Goal: Task Accomplishment & Management: Manage account settings

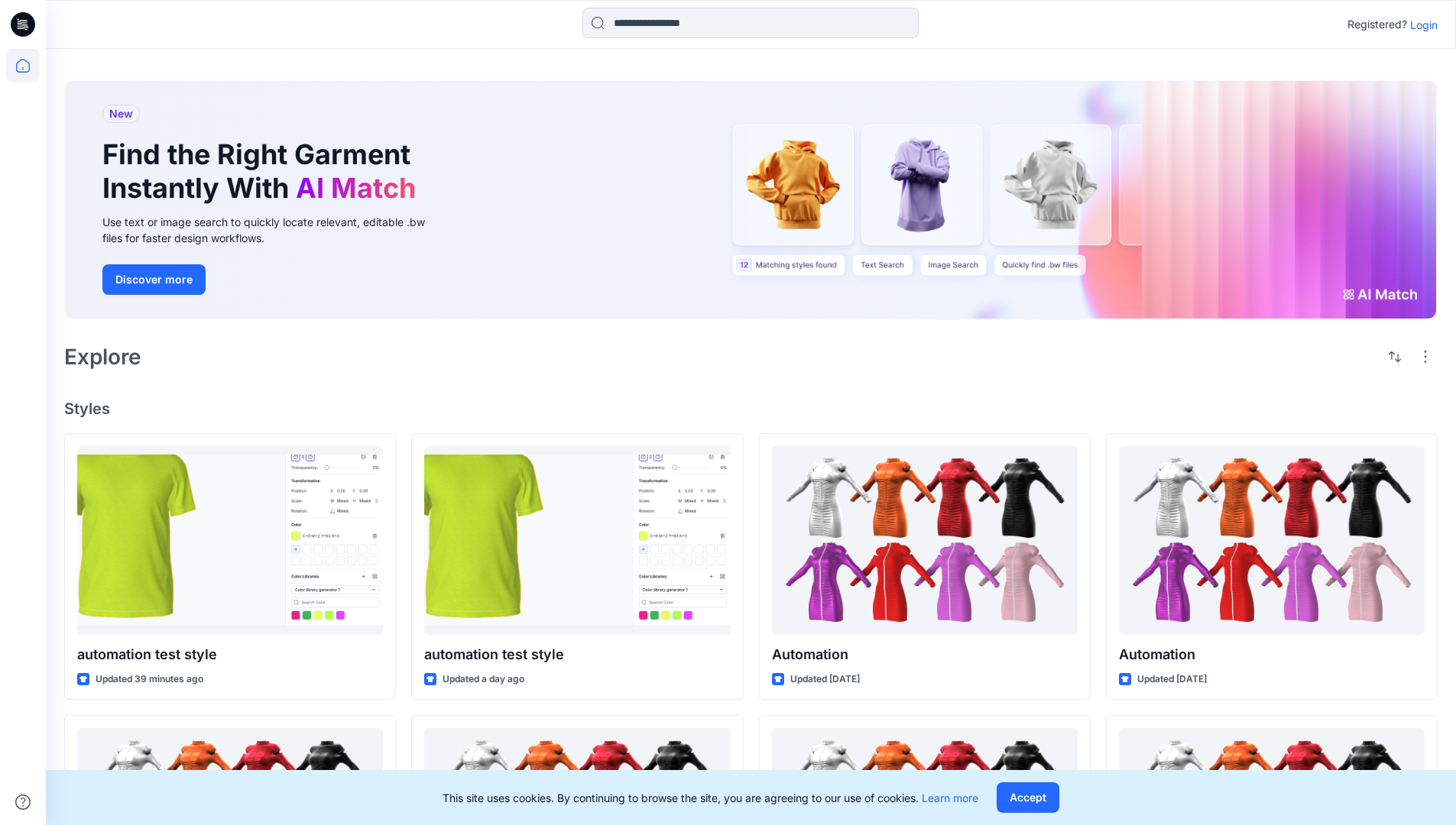
click at [1420, 24] on p "Login" at bounding box center [1424, 25] width 28 height 16
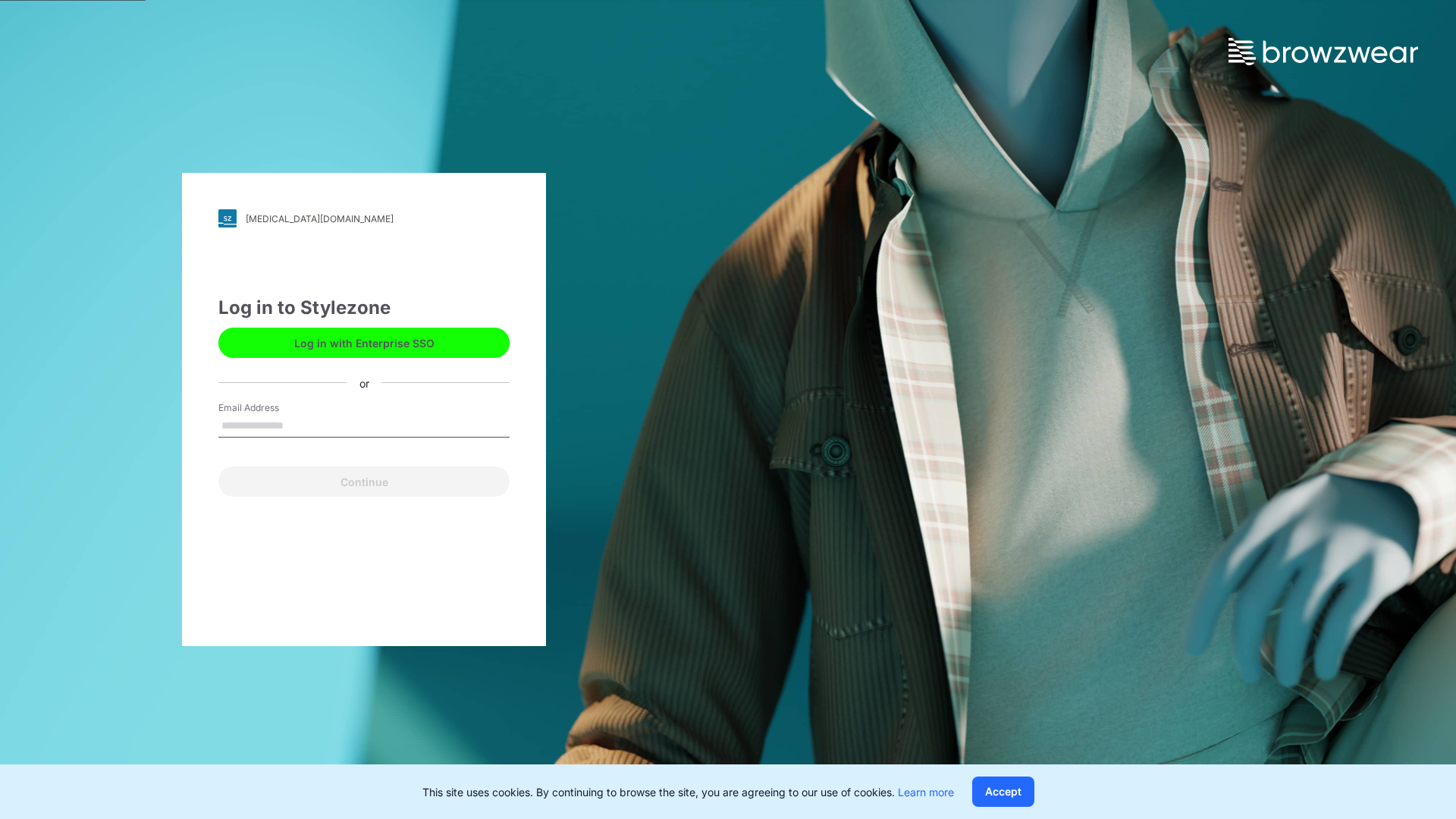
click at [299, 425] on input "Email Address" at bounding box center [364, 426] width 291 height 23
type input "**********"
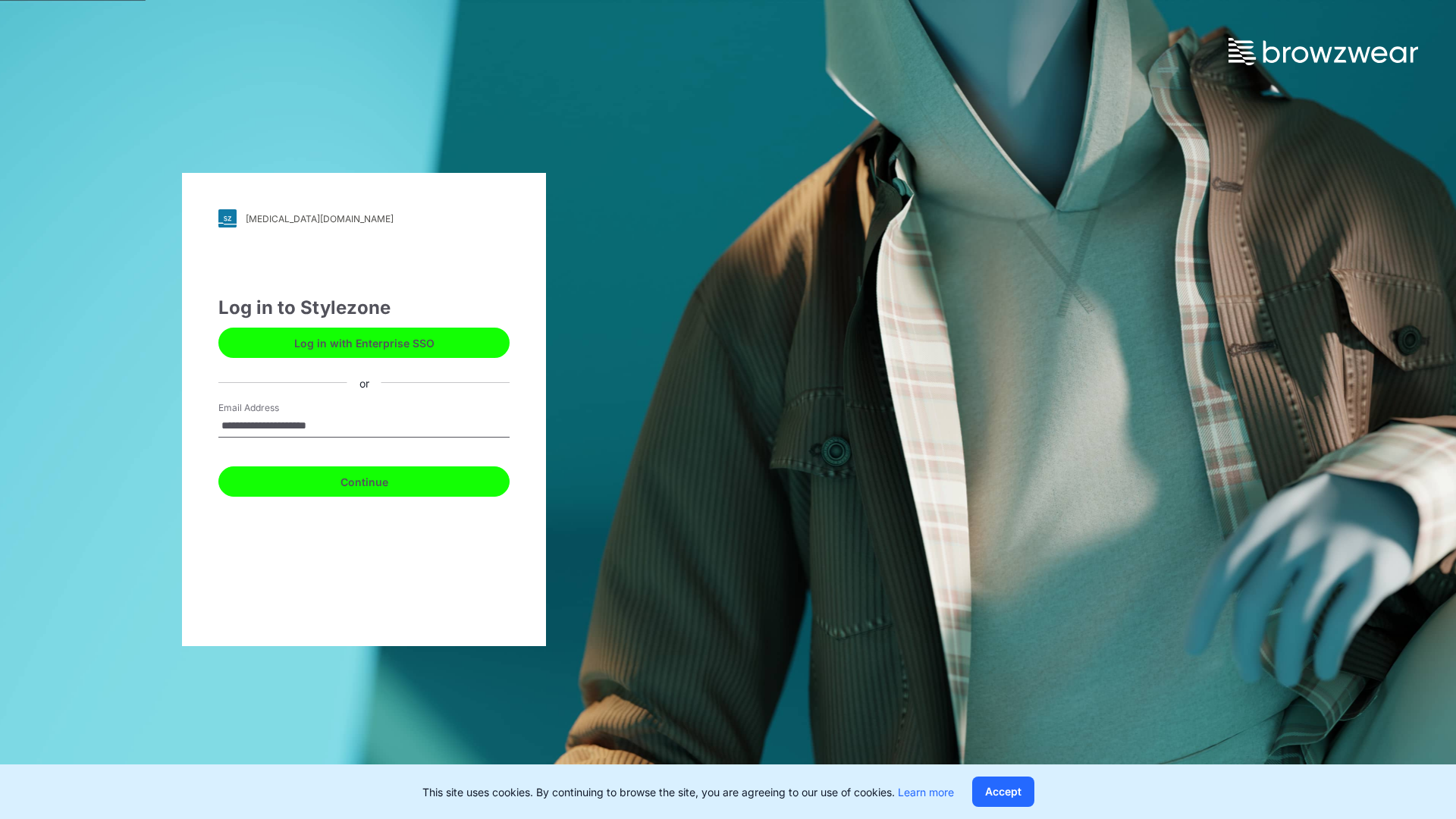
click at [380, 479] on button "Continue" at bounding box center [364, 482] width 291 height 31
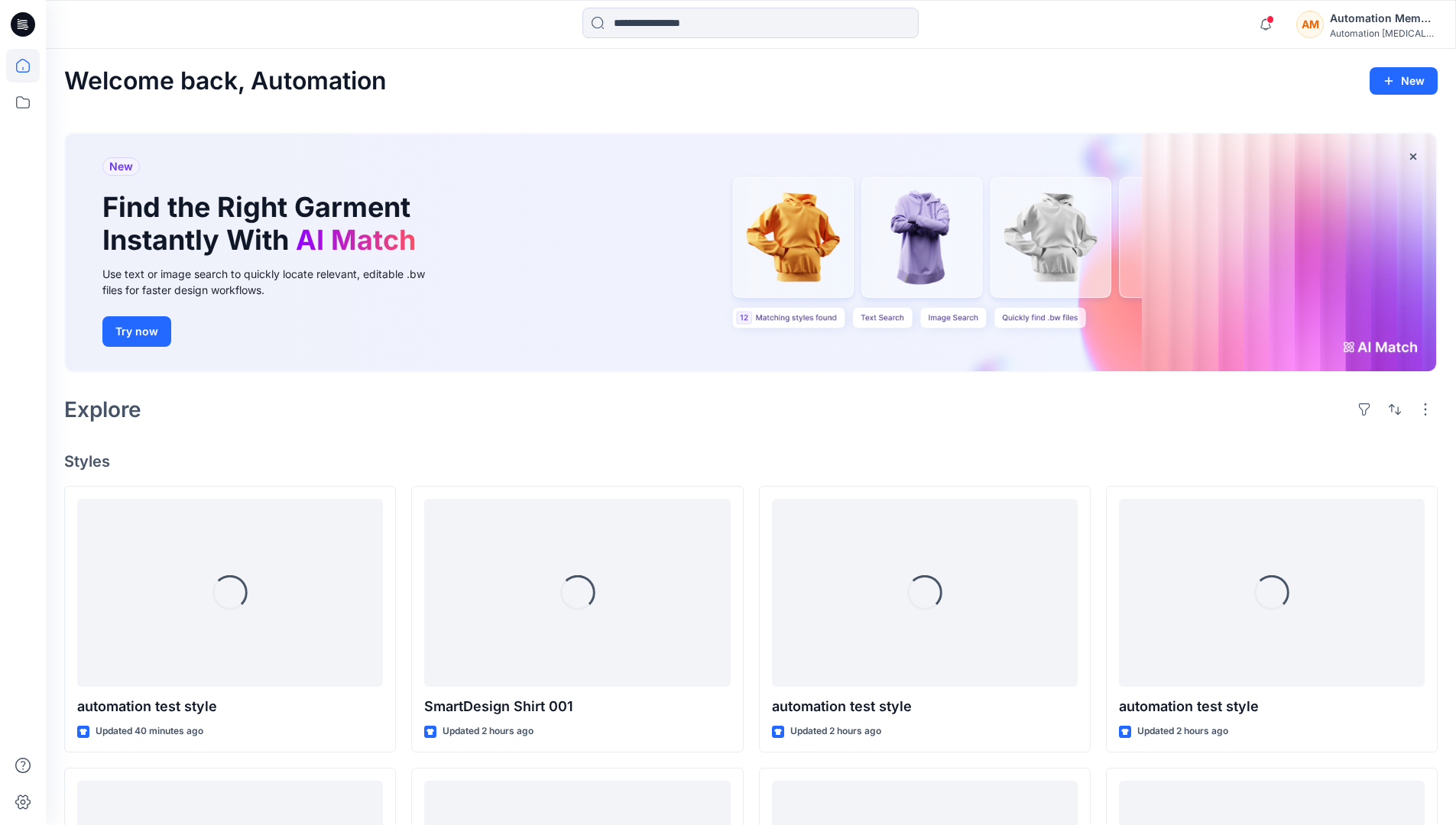
click at [27, 66] on icon at bounding box center [23, 65] width 33 height 33
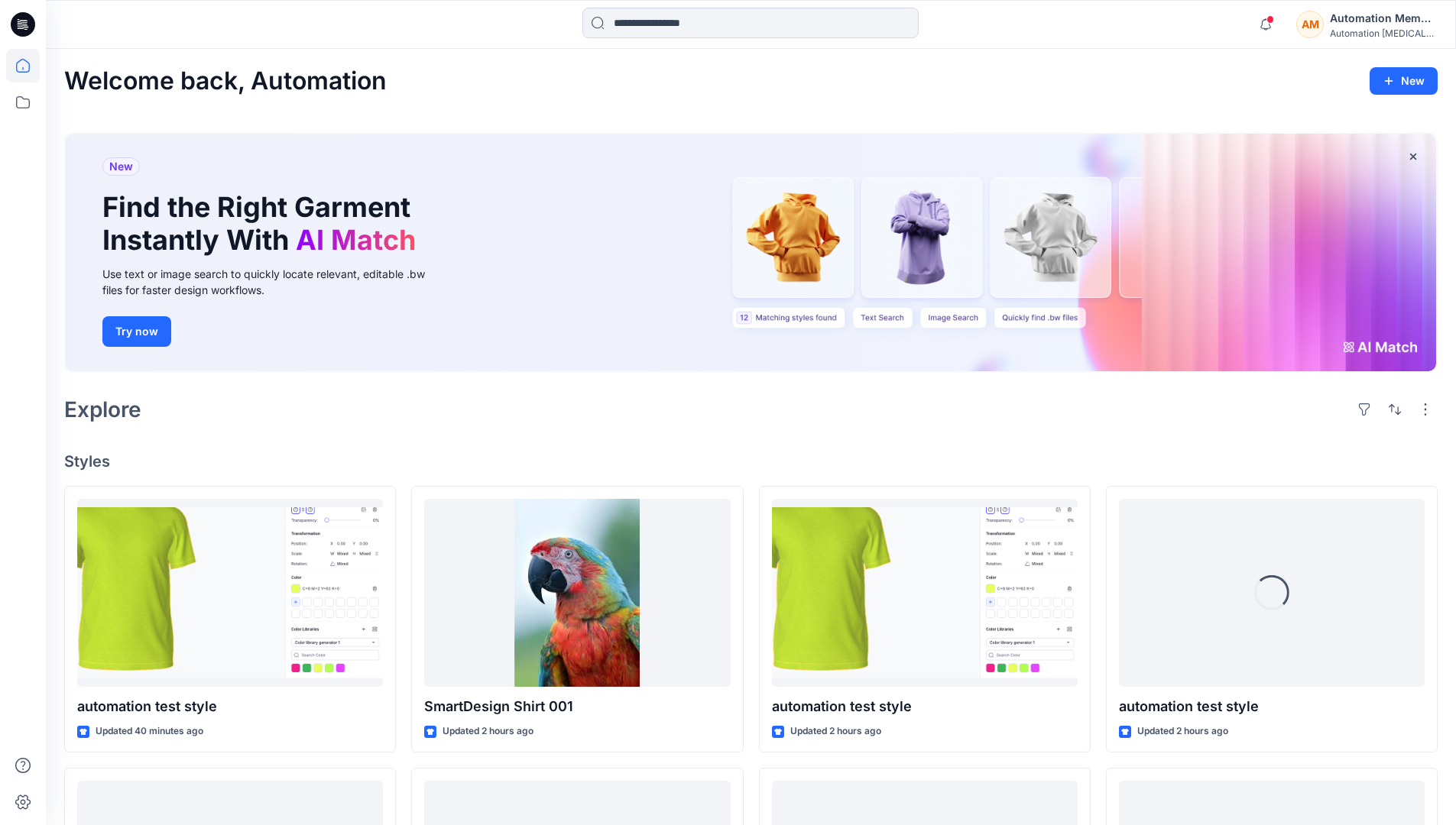
click at [1329, 25] on div "AM Automation Member Automation [MEDICAL_DATA]..." at bounding box center [1366, 24] width 140 height 31
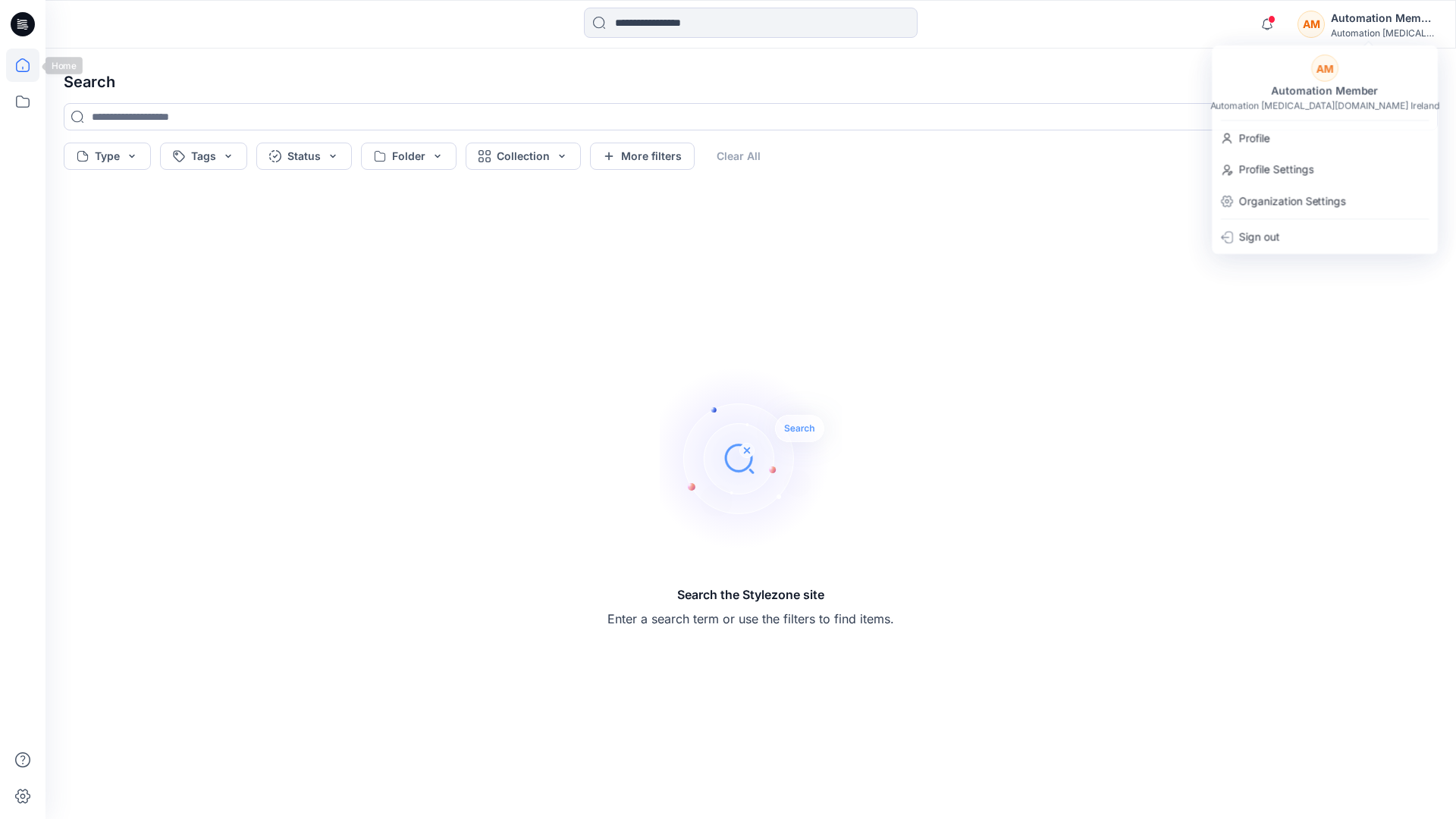
click at [16, 70] on icon at bounding box center [23, 65] width 14 height 14
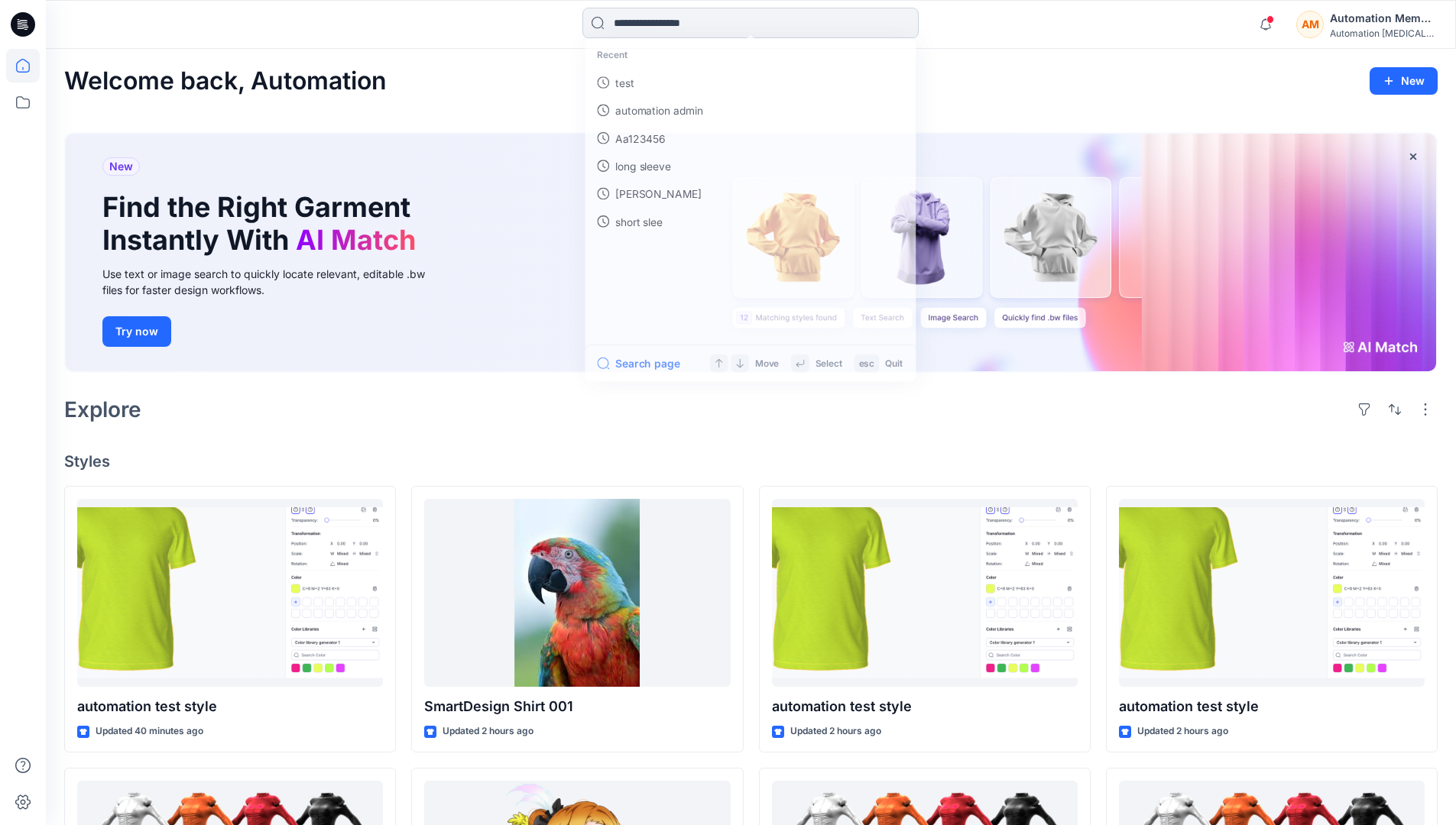
click at [640, 30] on input at bounding box center [750, 23] width 336 height 31
click at [655, 367] on button "Search page" at bounding box center [636, 369] width 84 height 19
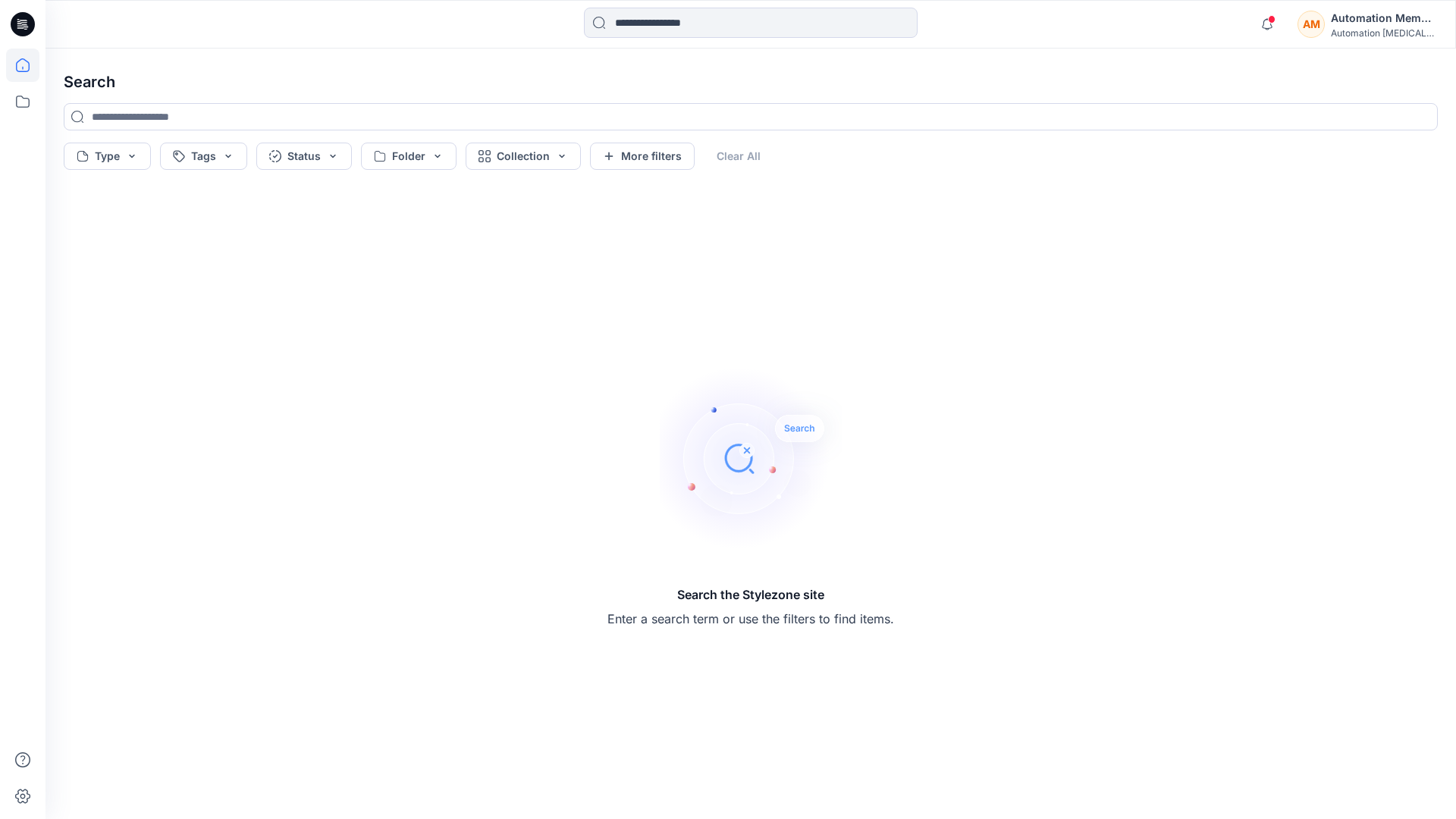
click at [27, 60] on icon at bounding box center [23, 64] width 33 height 33
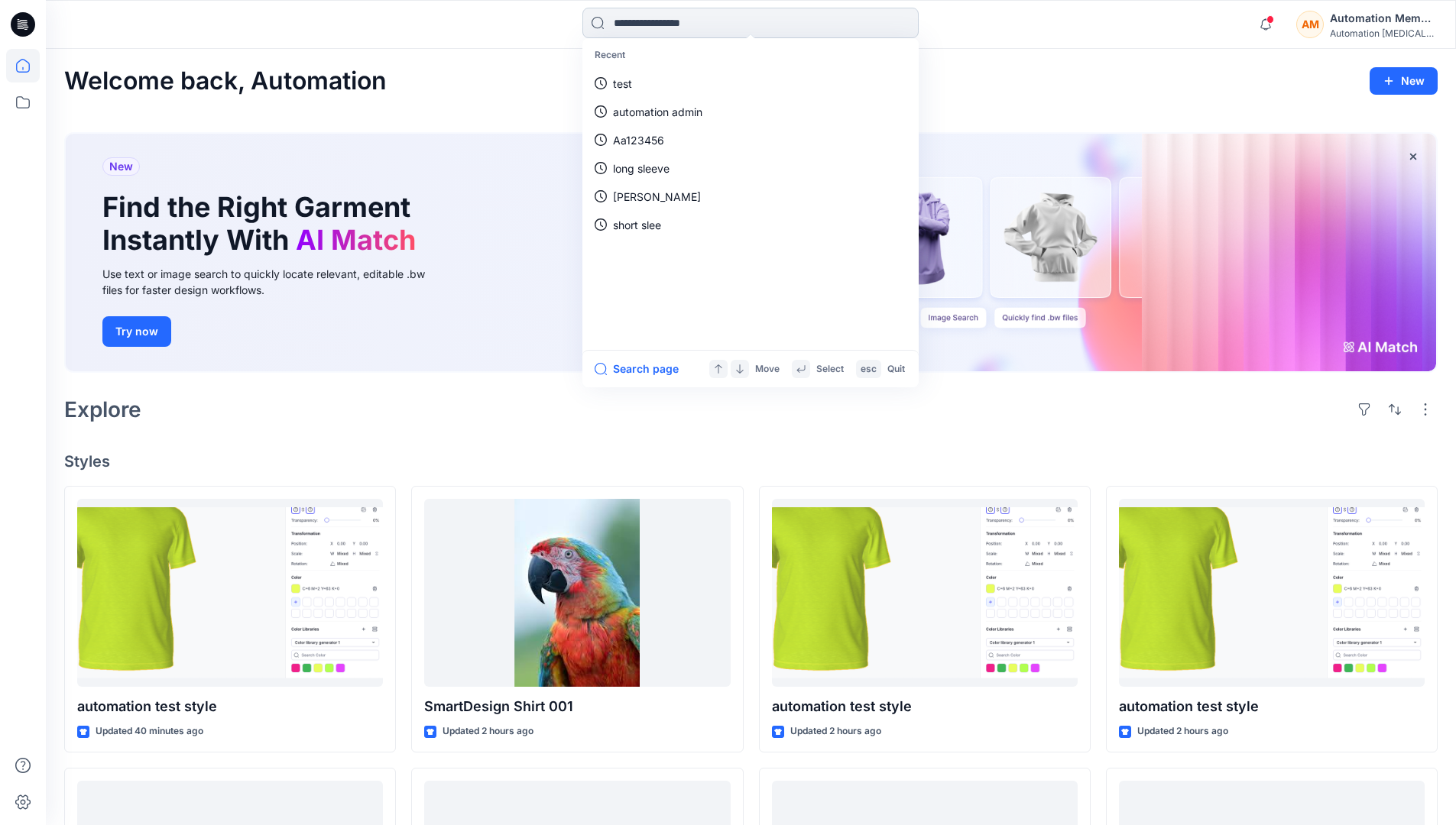
click at [658, 23] on input at bounding box center [750, 23] width 336 height 31
type input "****"
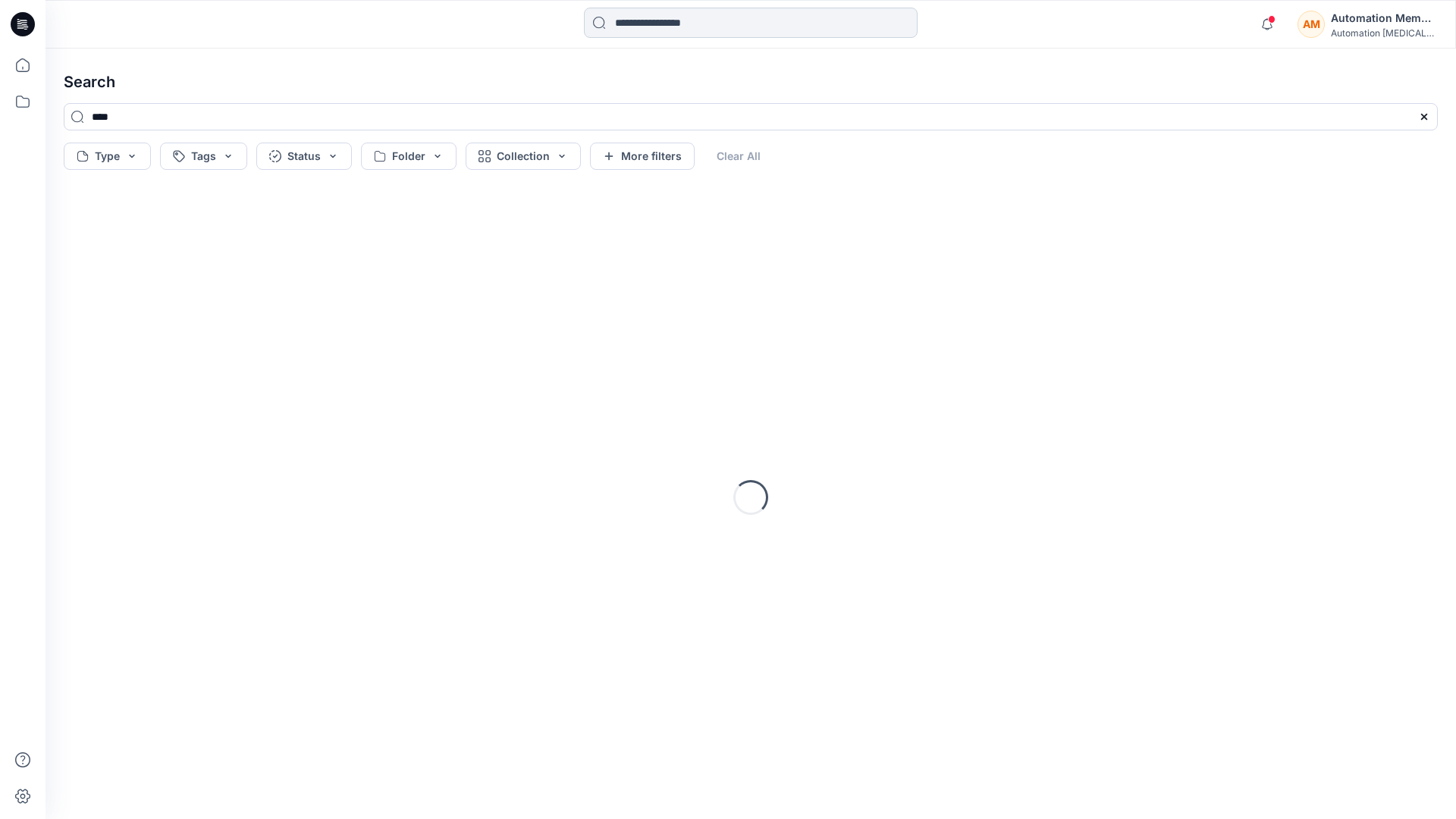
click at [657, 27] on input at bounding box center [751, 23] width 334 height 31
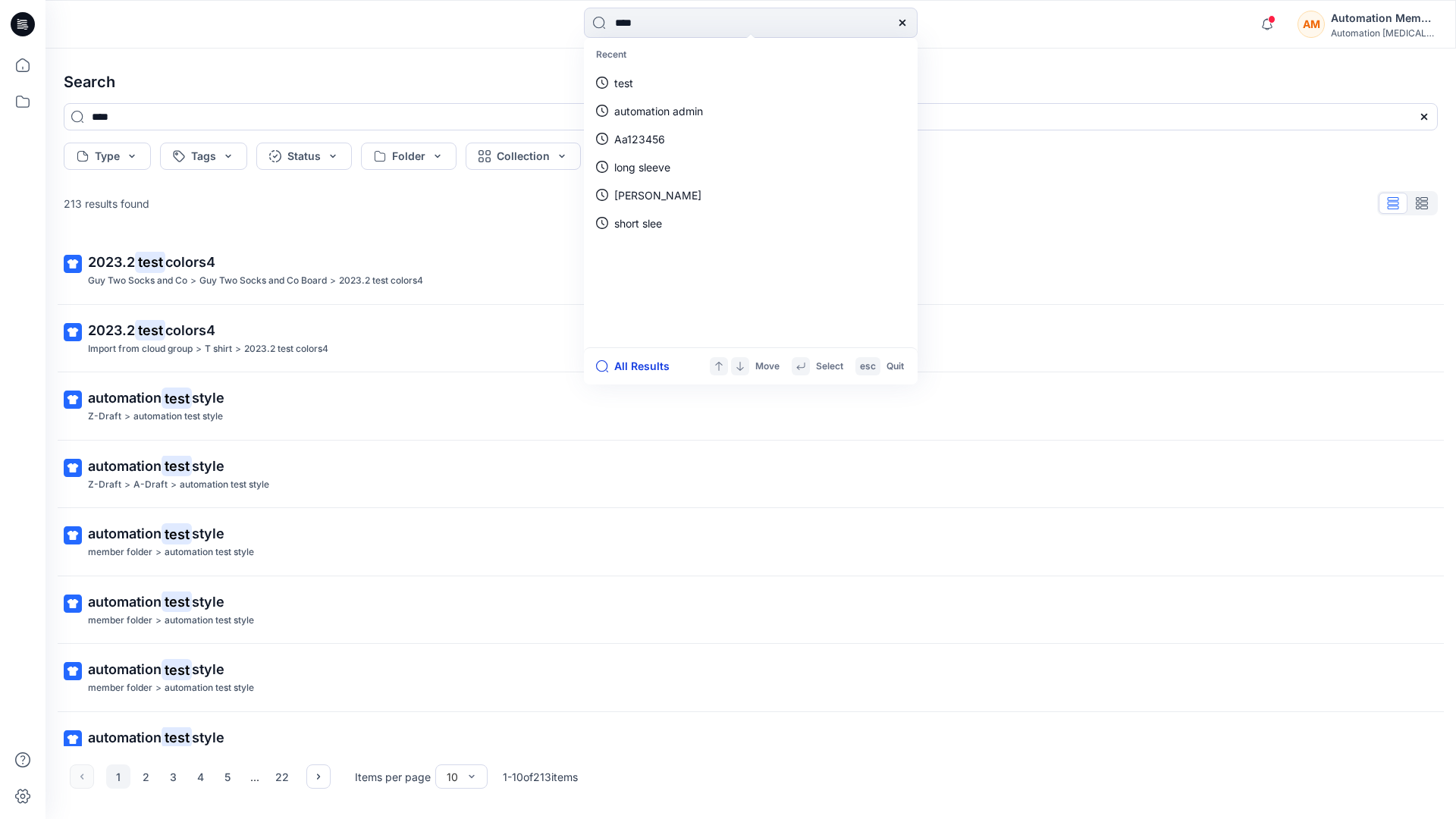
type input "****"
click at [625, 367] on button "All Results" at bounding box center [638, 366] width 84 height 19
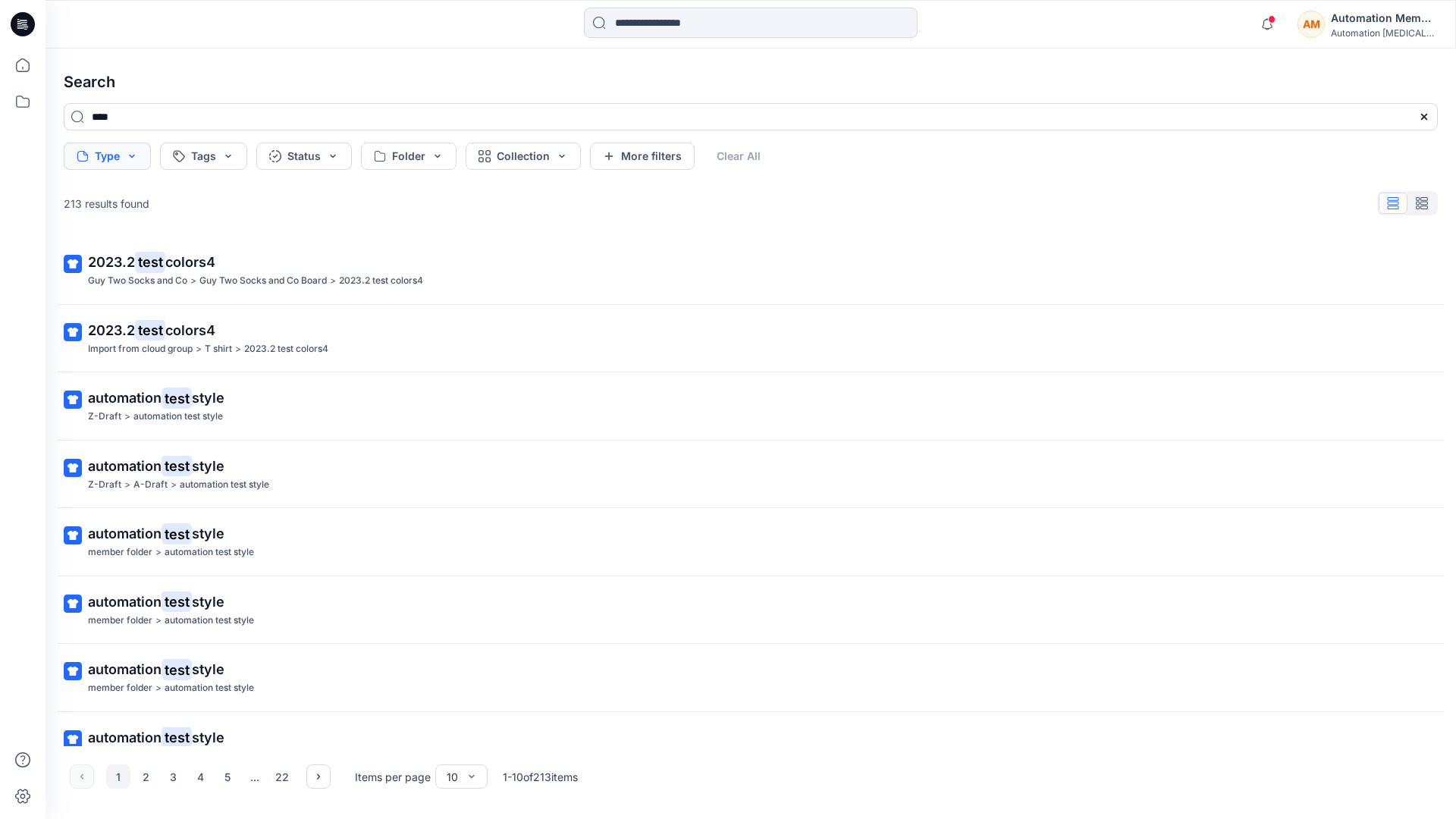
click at [130, 162] on button "Type" at bounding box center [107, 156] width 87 height 27
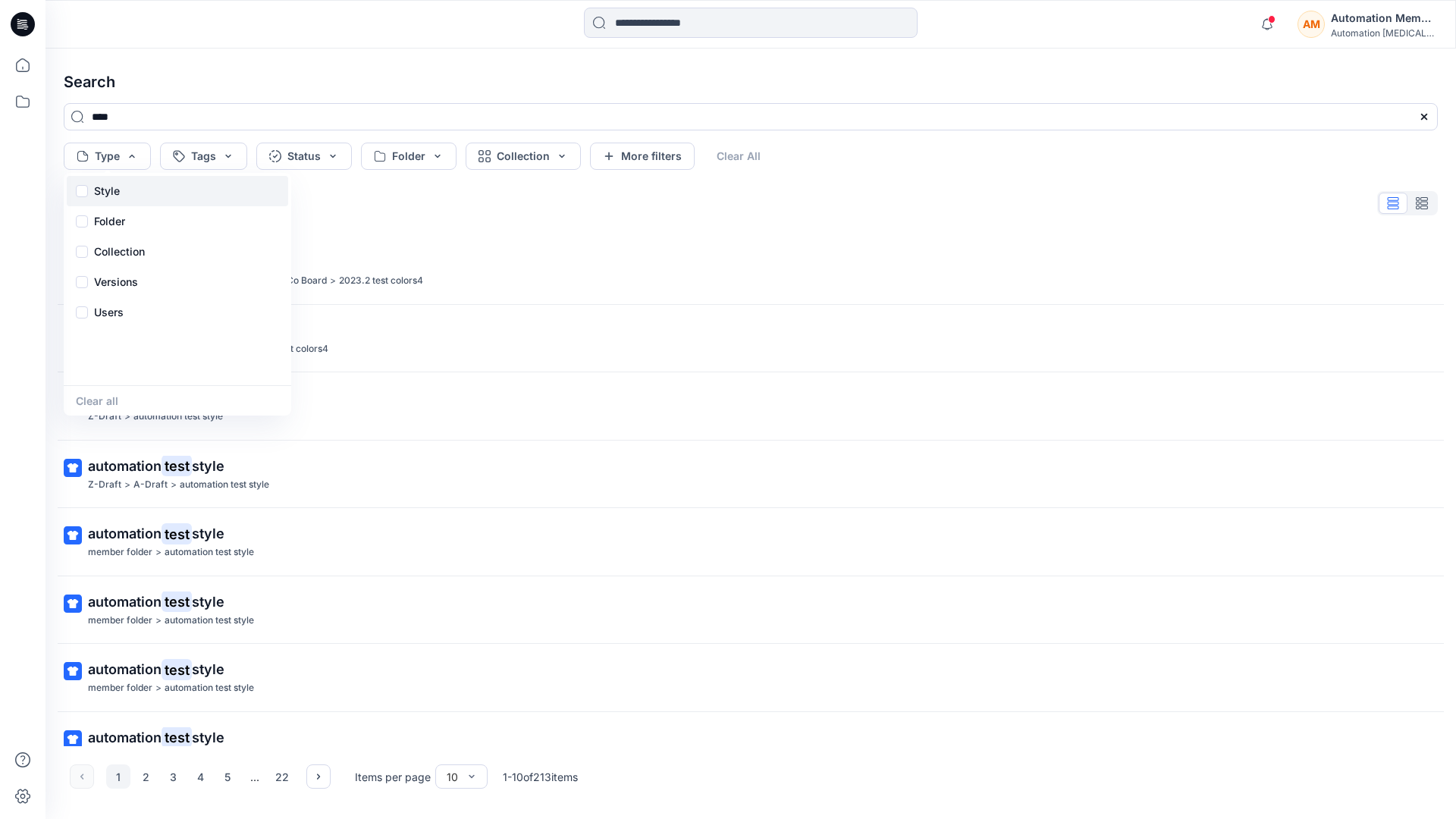
click at [125, 188] on div "Style" at bounding box center [177, 191] width 221 height 31
click at [126, 224] on div "Folder" at bounding box center [177, 221] width 221 height 31
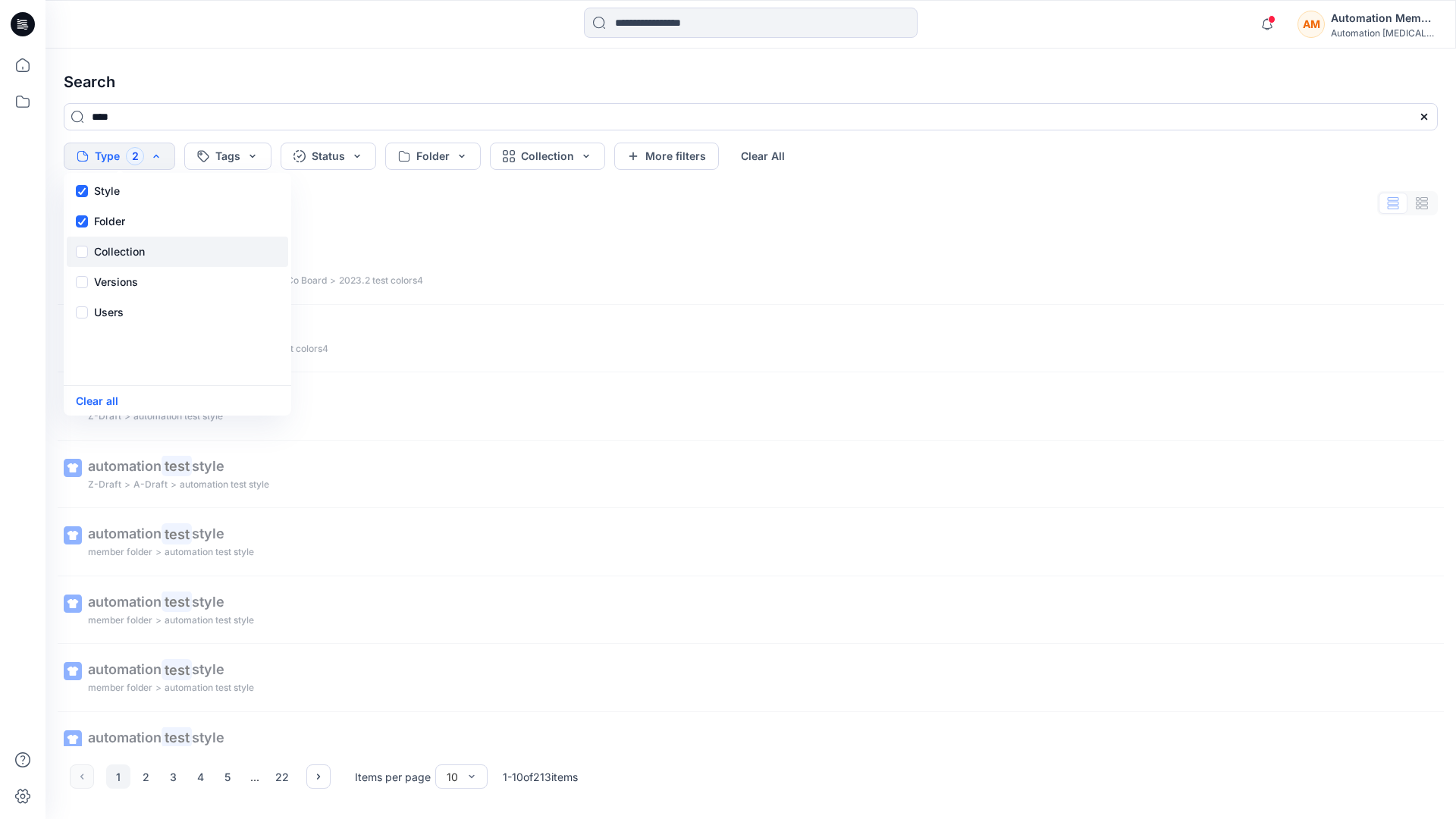
click at [124, 245] on p "Collection" at bounding box center [119, 252] width 51 height 19
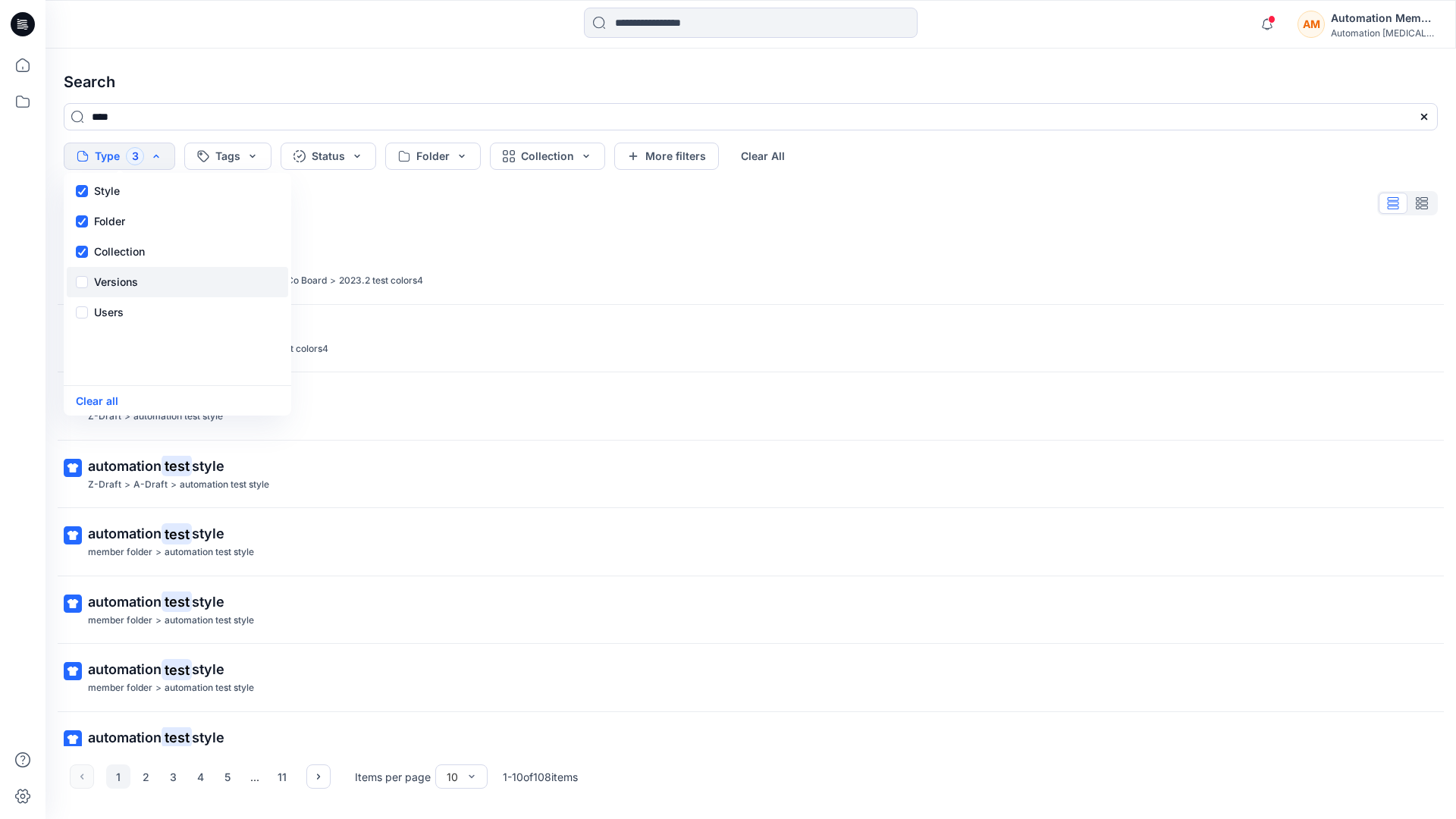
click at [123, 278] on p "Versions" at bounding box center [116, 282] width 44 height 19
click at [113, 308] on p "Users" at bounding box center [109, 312] width 30 height 19
click at [103, 404] on button "Clear all" at bounding box center [97, 401] width 43 height 18
click at [212, 151] on button "Tags" at bounding box center [204, 156] width 87 height 27
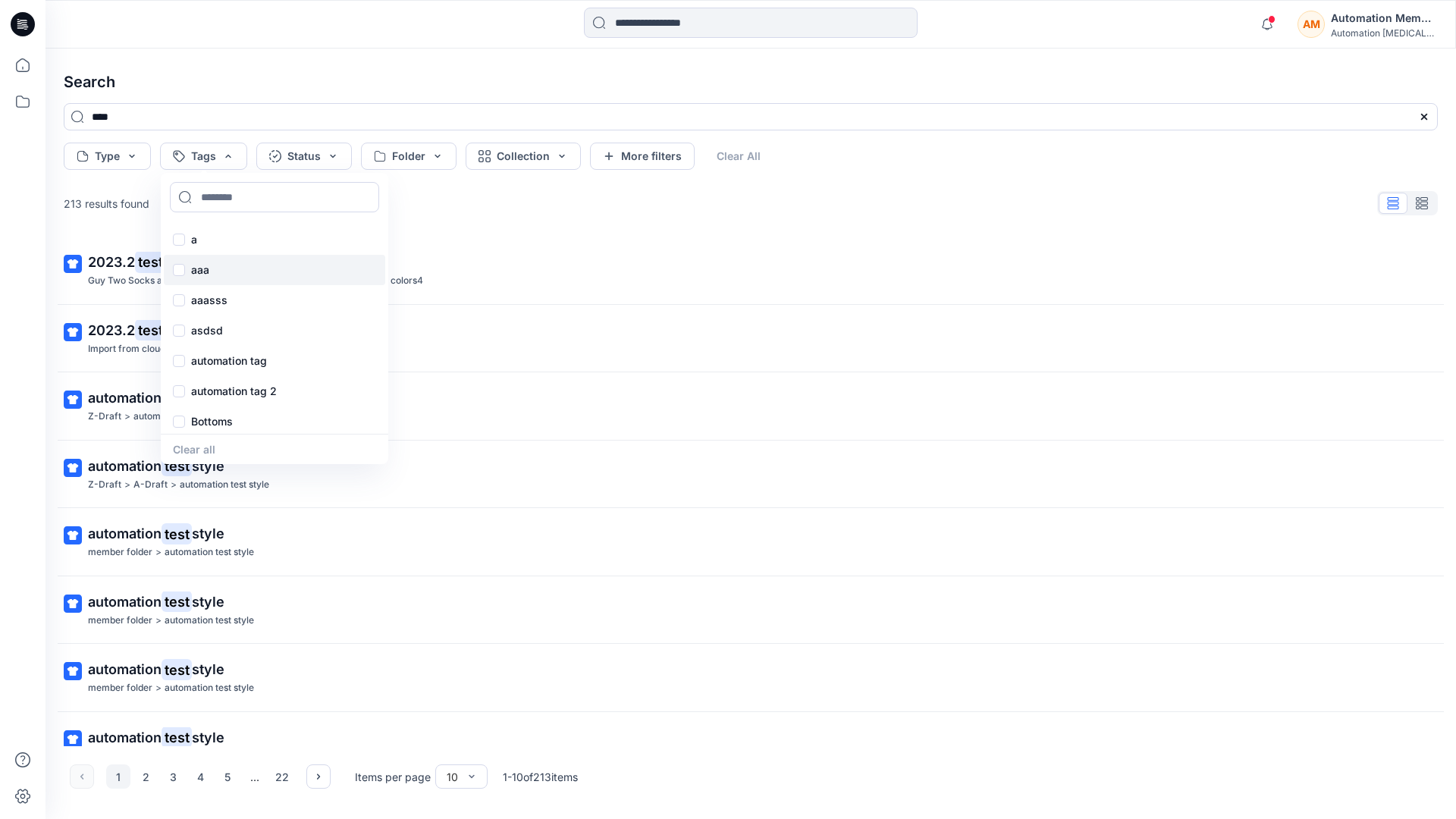
click at [199, 263] on p "aaa" at bounding box center [200, 270] width 19 height 19
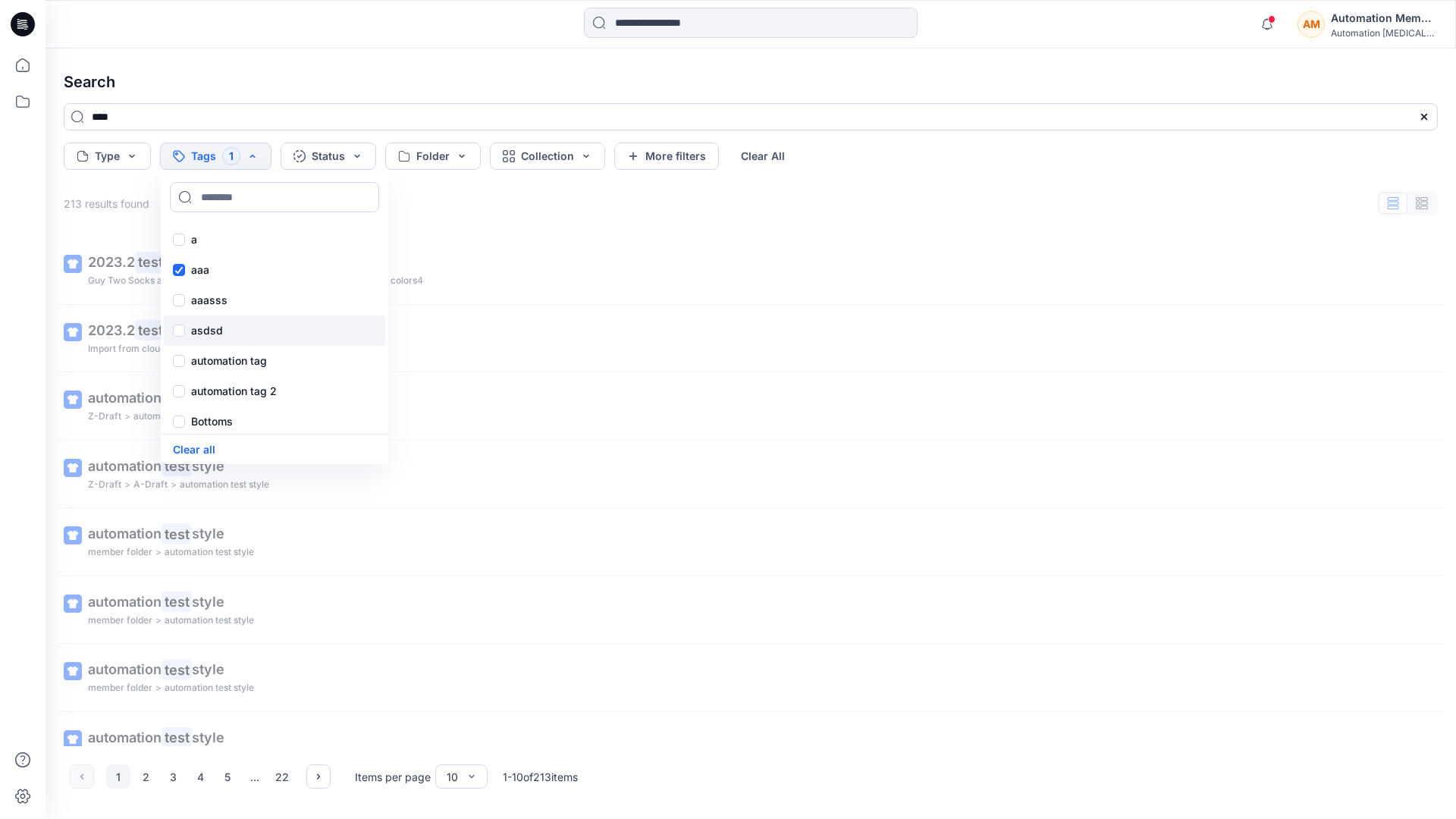
click at [197, 328] on p "asdsd" at bounding box center [208, 331] width 32 height 19
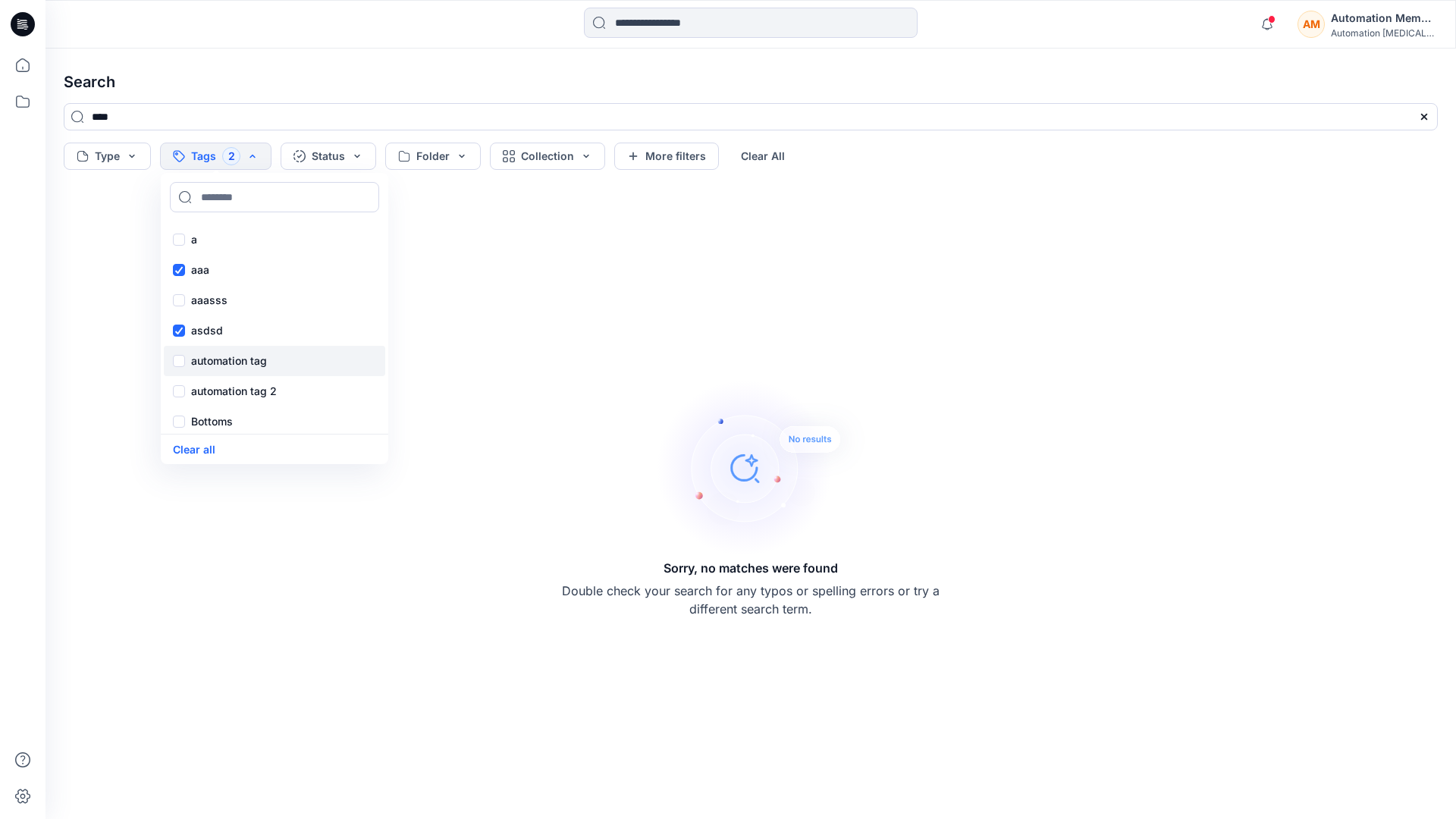
click at [199, 359] on p "automation tag" at bounding box center [229, 360] width 76 height 19
click at [207, 422] on p "Bottoms" at bounding box center [212, 422] width 42 height 19
click at [225, 324] on div "Core" at bounding box center [274, 327] width 221 height 31
click at [222, 354] on div "f" at bounding box center [274, 358] width 221 height 31
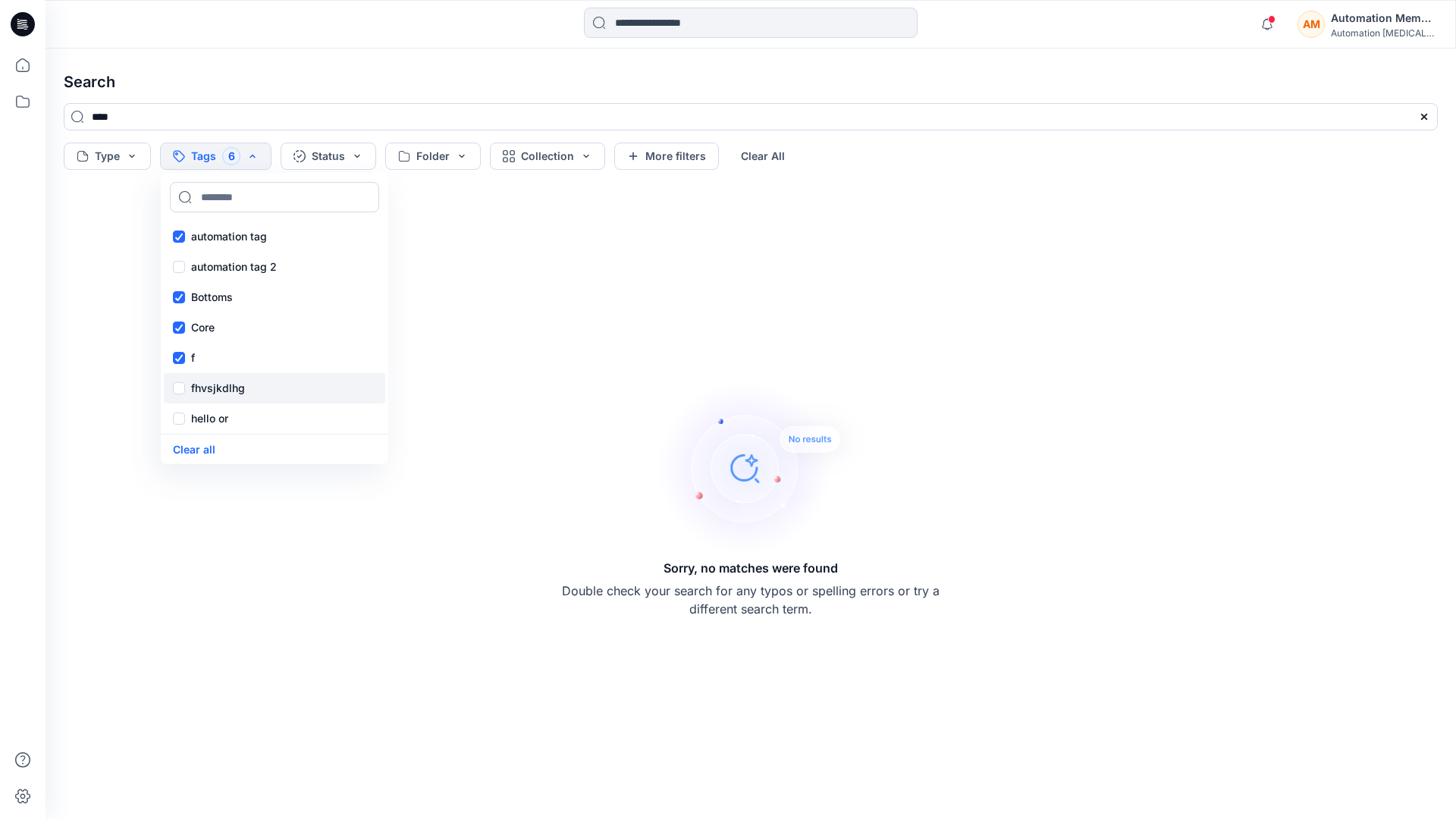
click at [228, 385] on p "fhvsjkdlhg" at bounding box center [218, 388] width 54 height 19
click at [204, 445] on button "Clear all" at bounding box center [194, 450] width 43 height 18
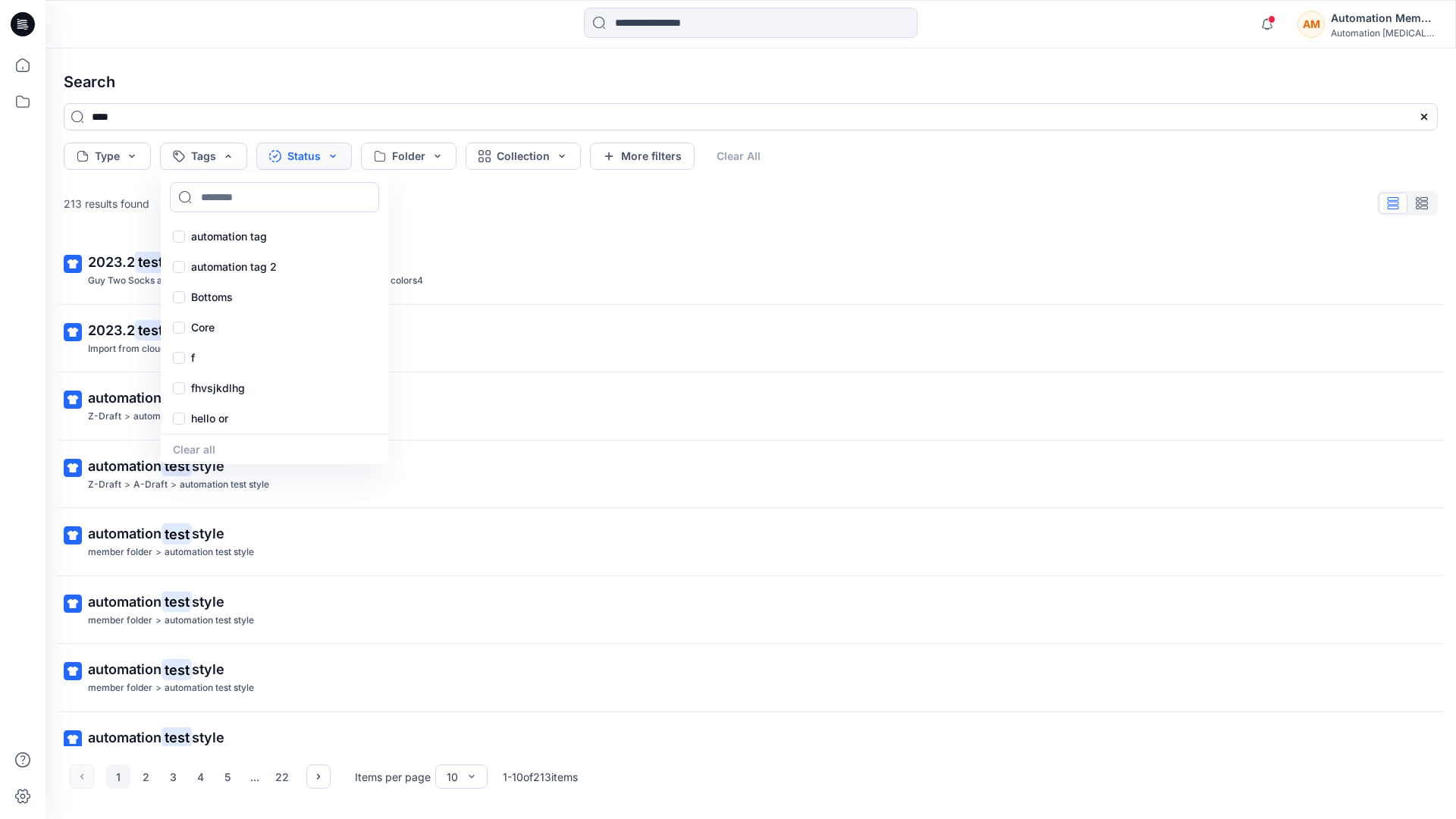
click at [311, 158] on button "Status" at bounding box center [304, 156] width 96 height 27
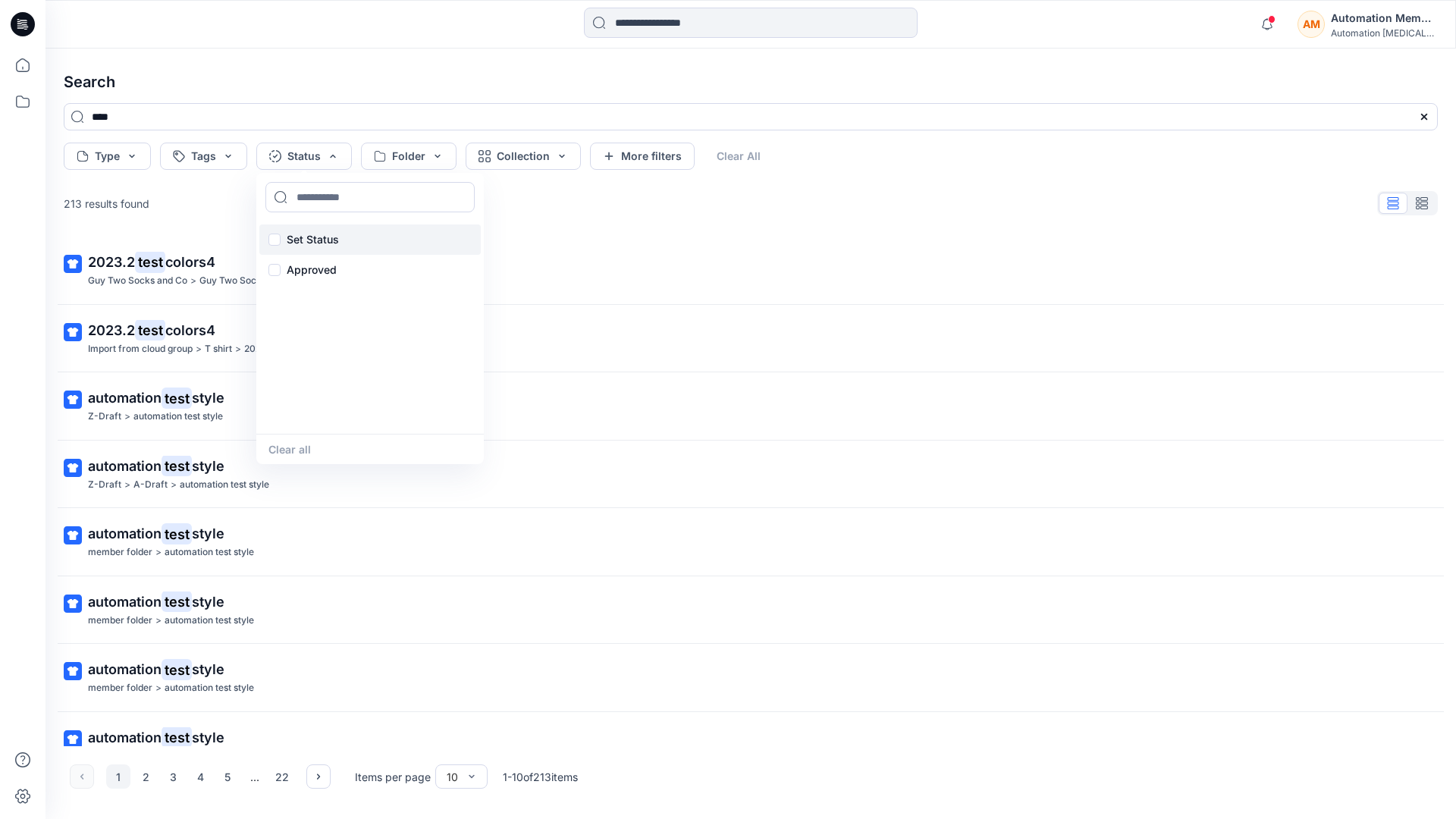
click at [335, 231] on p "Set Status" at bounding box center [312, 240] width 52 height 19
click at [285, 451] on button "Clear all" at bounding box center [290, 450] width 43 height 18
click at [434, 166] on button "Folder" at bounding box center [409, 156] width 96 height 27
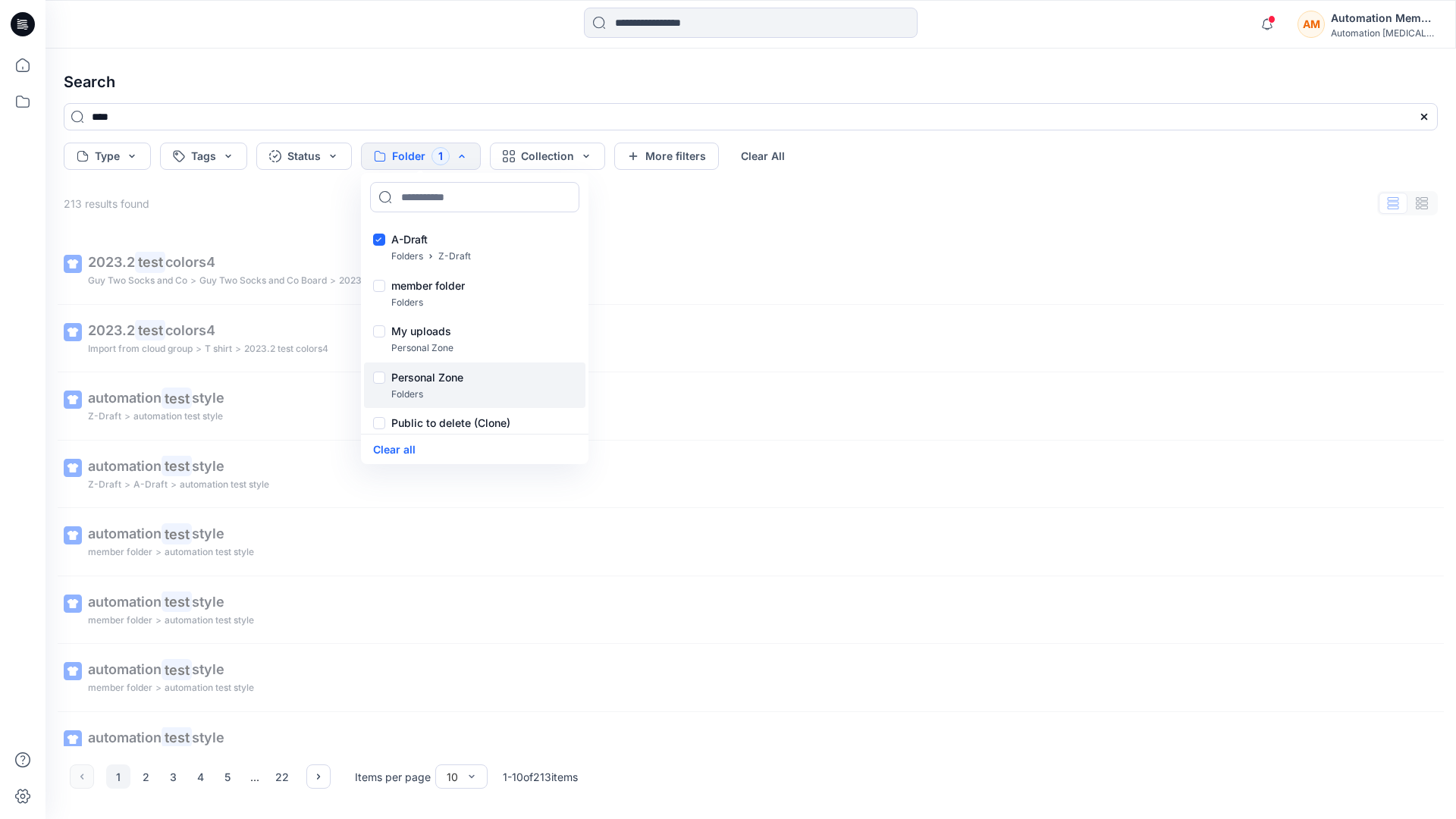
click at [377, 378] on div at bounding box center [379, 380] width 12 height 16
click at [405, 448] on button "Clear all" at bounding box center [394, 450] width 43 height 18
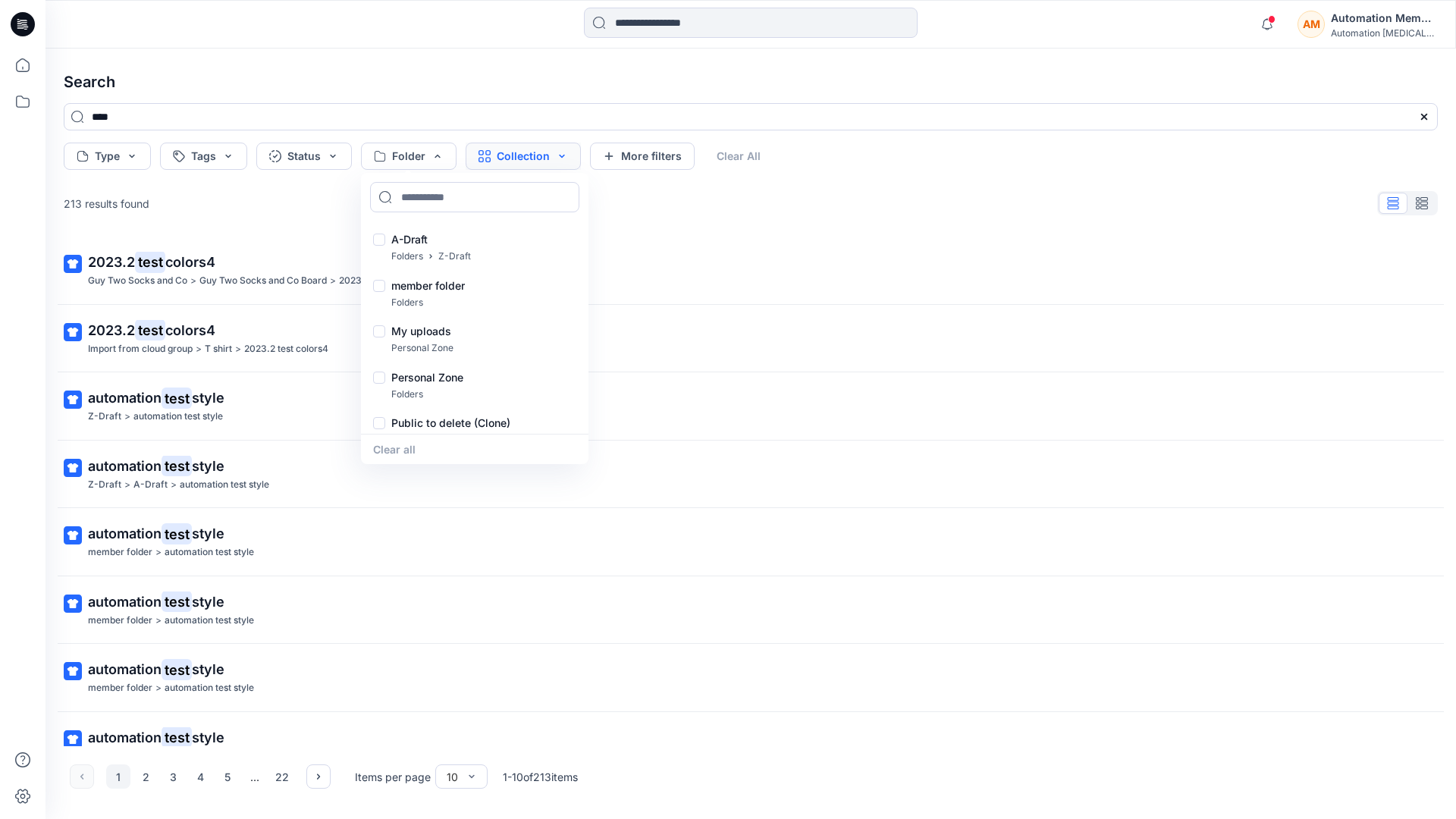
click at [543, 160] on button "Collection" at bounding box center [523, 156] width 115 height 27
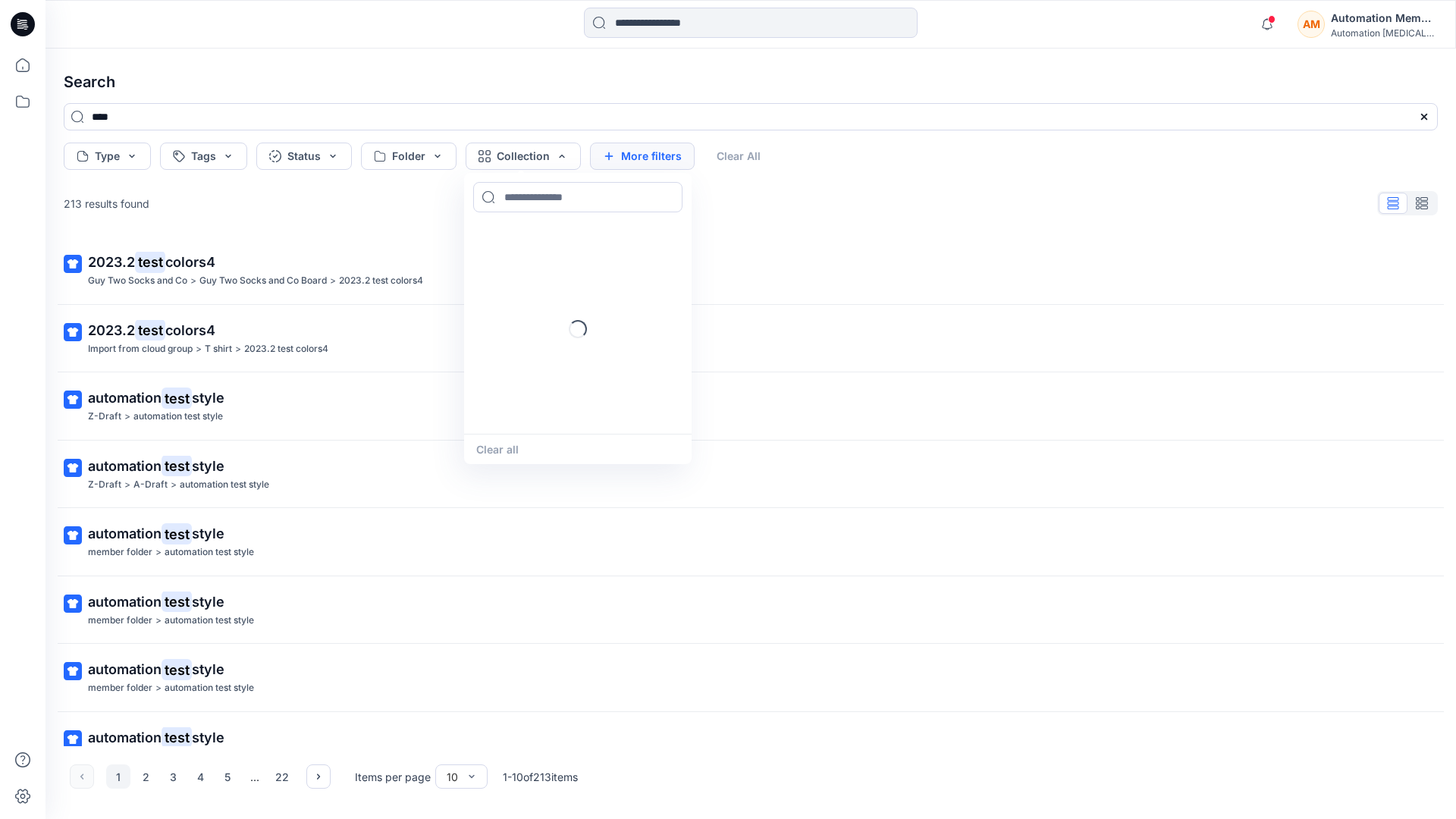
click at [639, 153] on button "More filters" at bounding box center [642, 156] width 105 height 27
click at [684, 157] on button "Created by" at bounding box center [649, 156] width 119 height 27
click at [667, 196] on input at bounding box center [701, 197] width 209 height 31
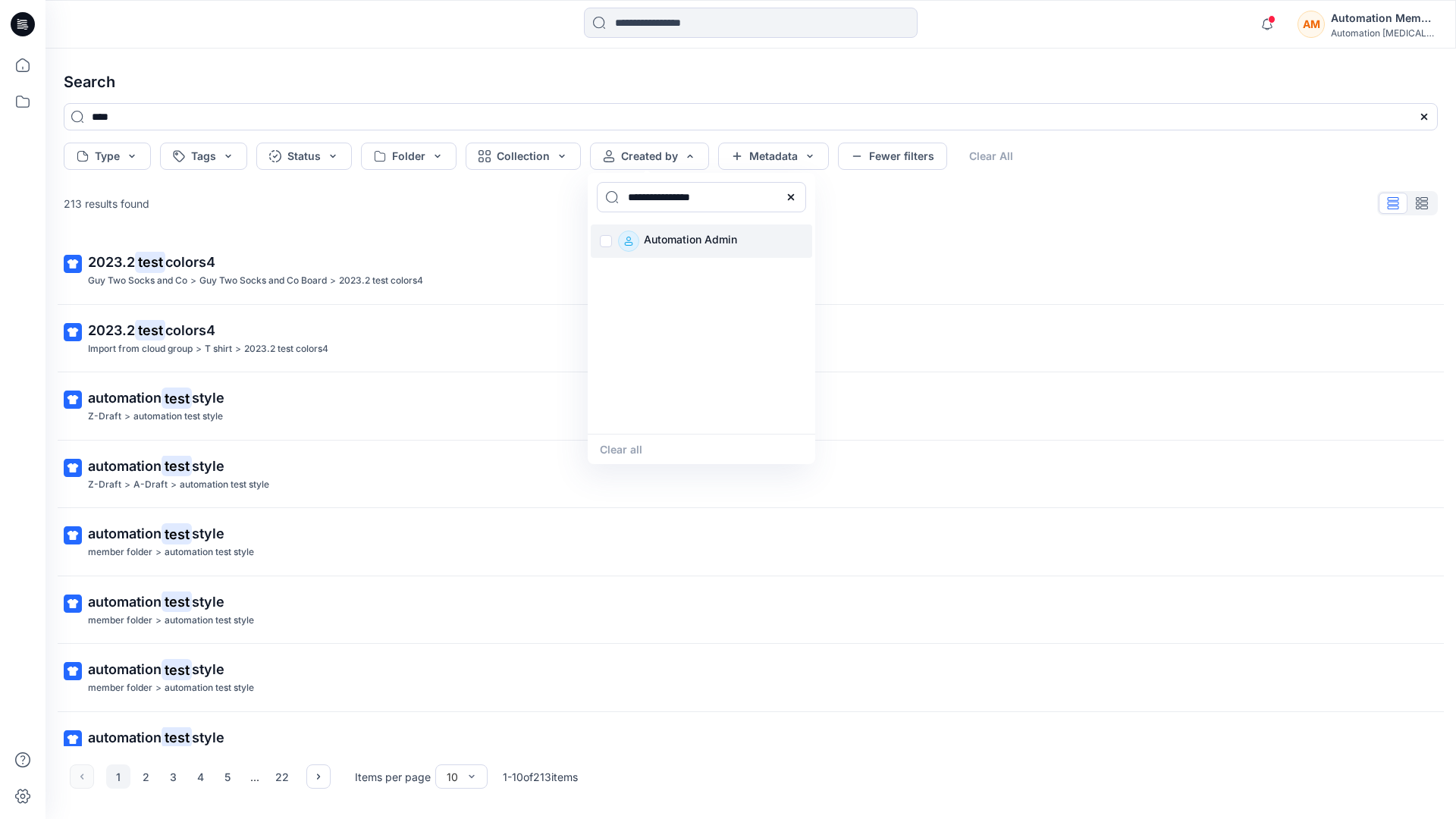
type input "**********"
click at [600, 242] on div "Automation Admin" at bounding box center [701, 241] width 221 height 33
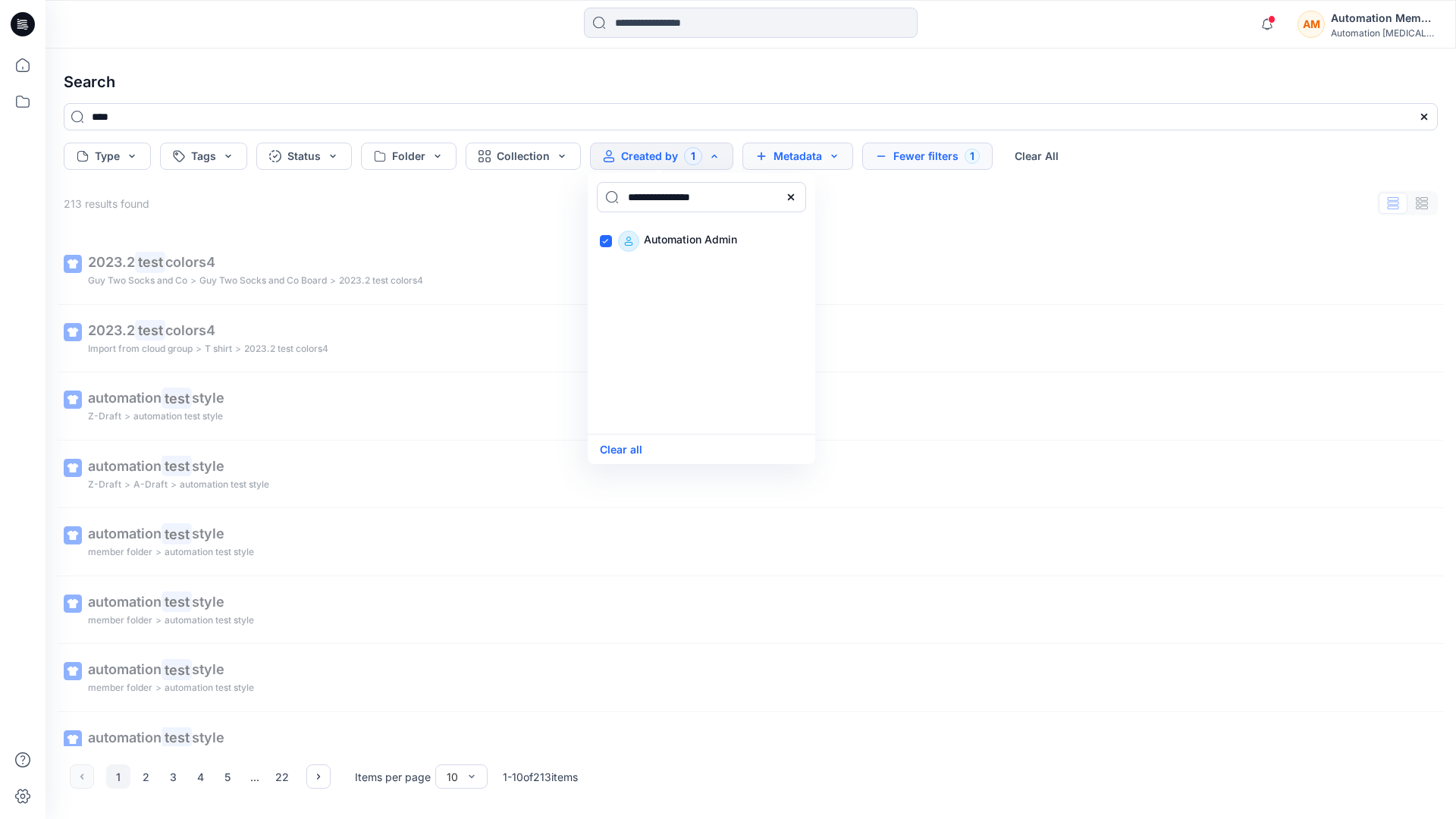
click at [798, 159] on button "Metadata" at bounding box center [798, 156] width 111 height 27
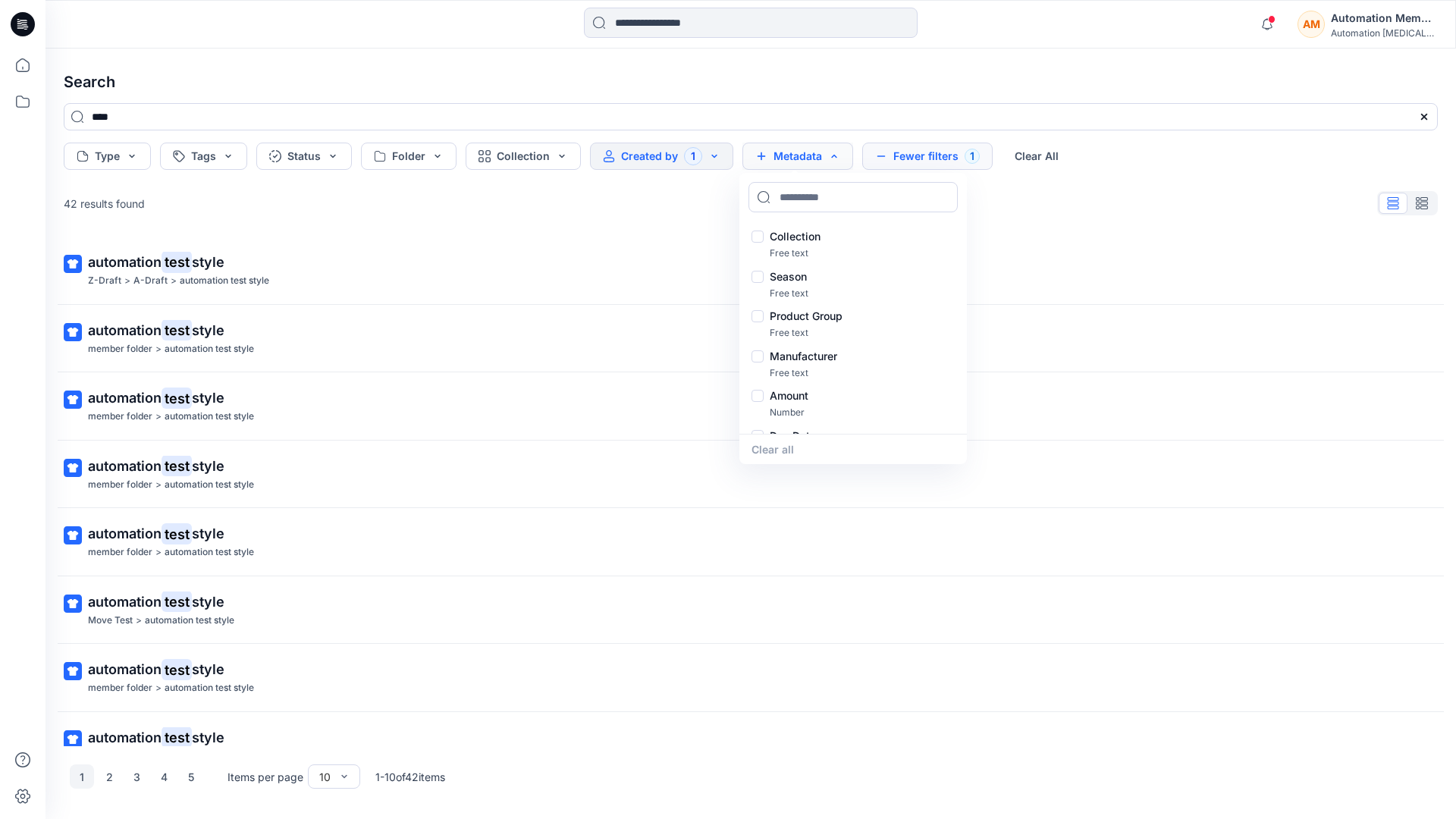
click at [802, 162] on button "Metadata" at bounding box center [798, 156] width 111 height 27
click at [923, 161] on button "Fewer filters 1" at bounding box center [927, 156] width 130 height 27
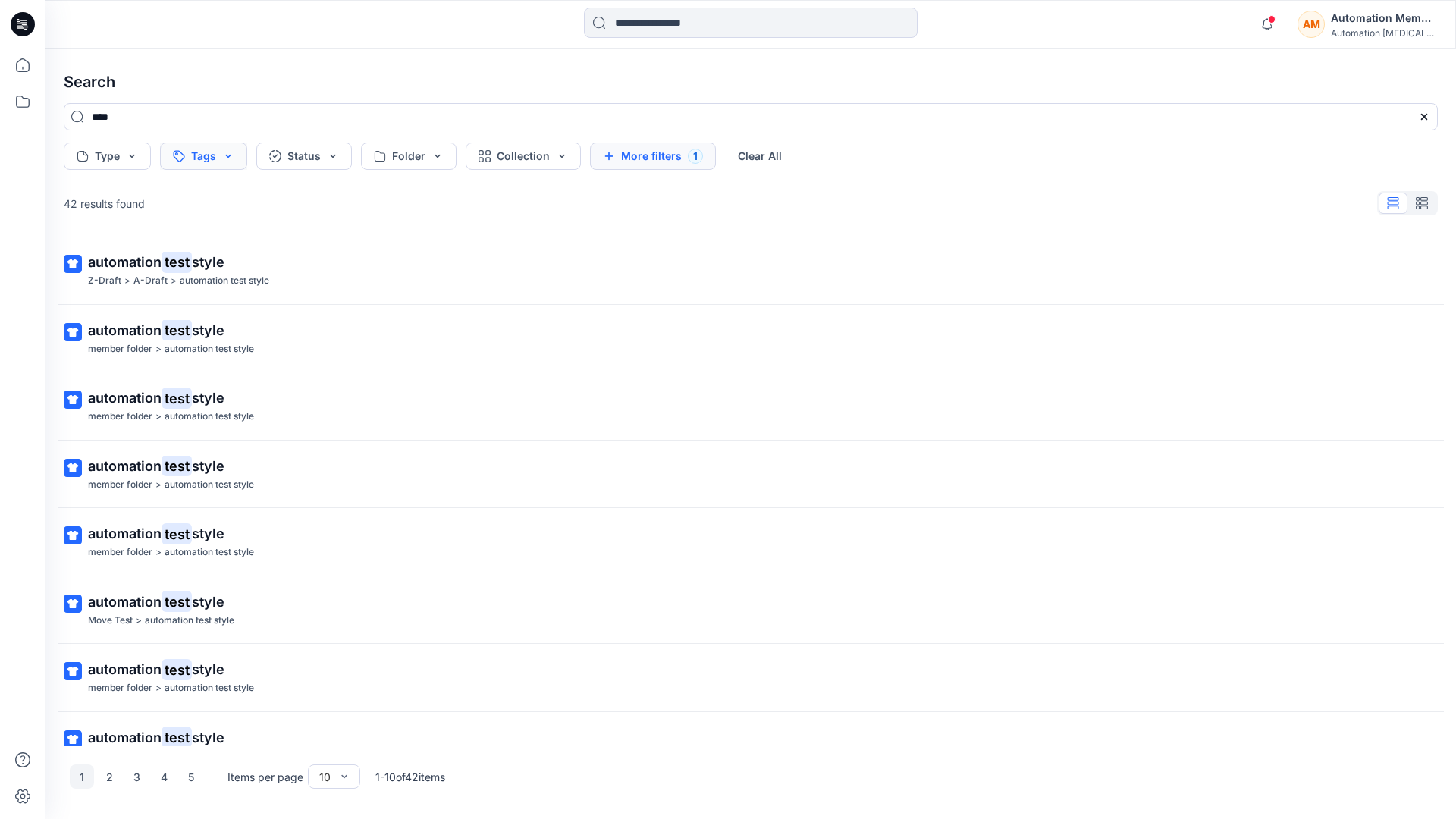
click at [205, 158] on button "Tags" at bounding box center [204, 156] width 87 height 27
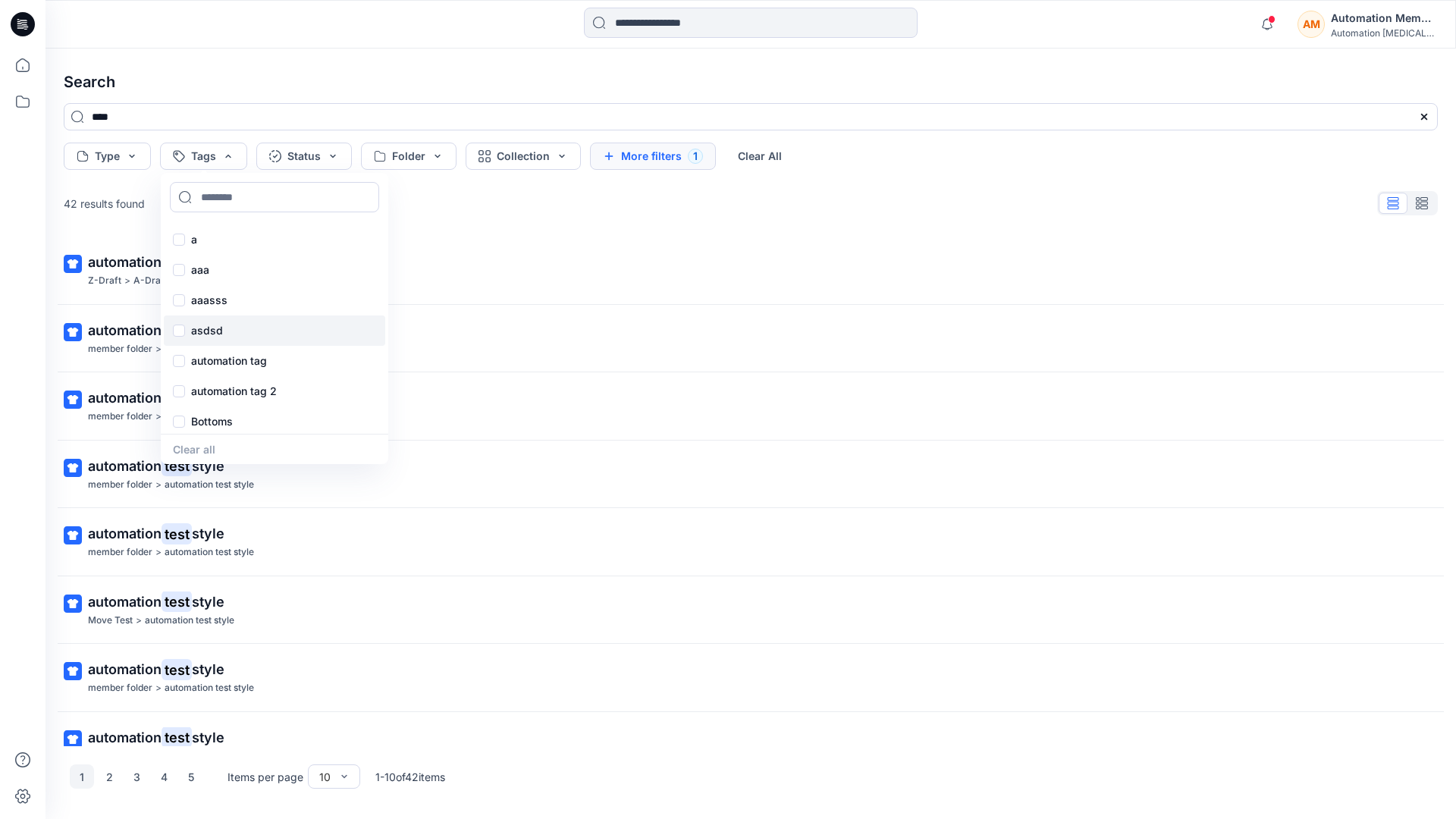
click at [205, 340] on div "asdsd" at bounding box center [274, 331] width 221 height 31
click at [788, 152] on button "Clear All" at bounding box center [784, 156] width 70 height 27
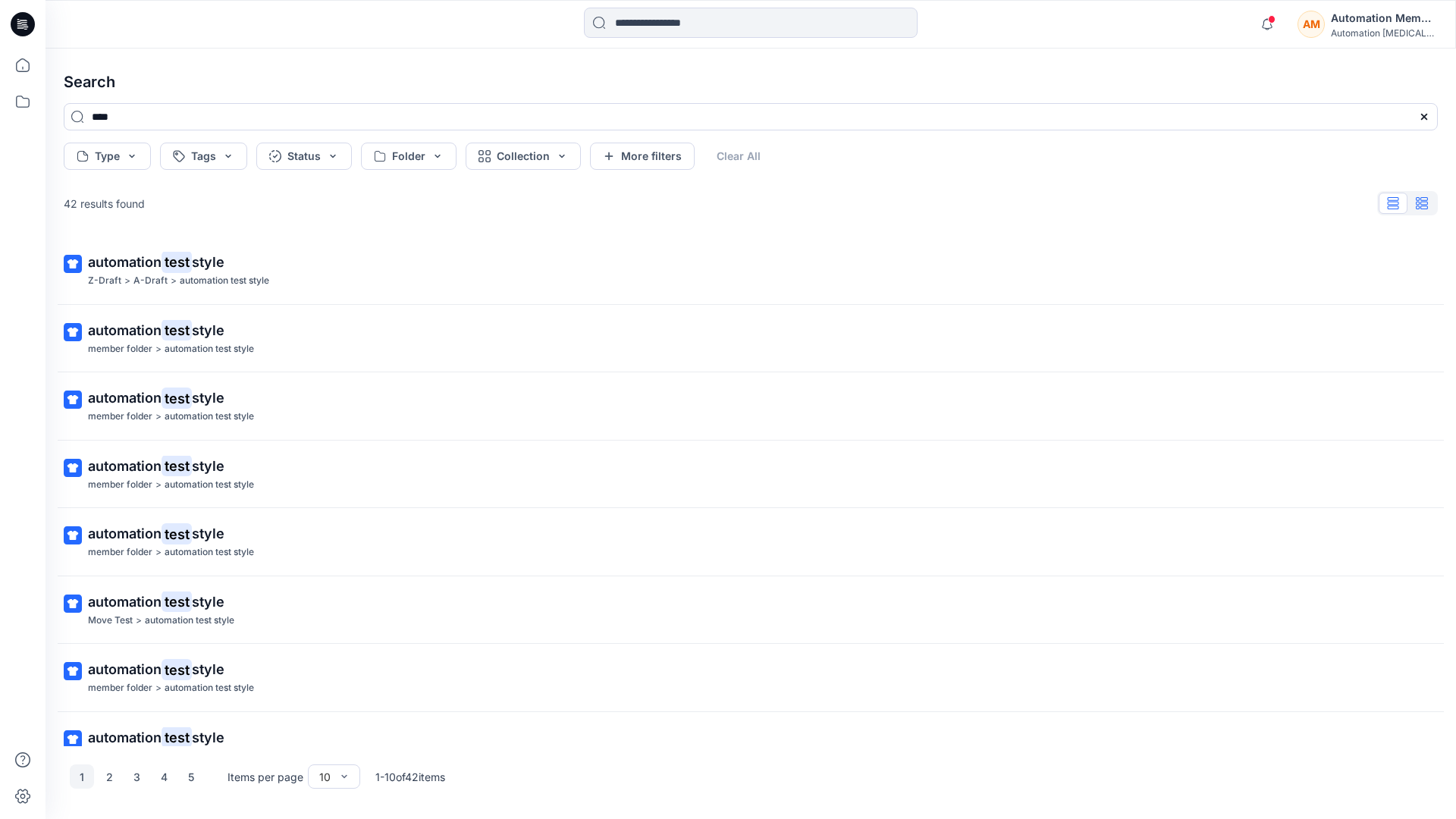
click at [1422, 201] on icon "button" at bounding box center [1421, 203] width 12 height 12
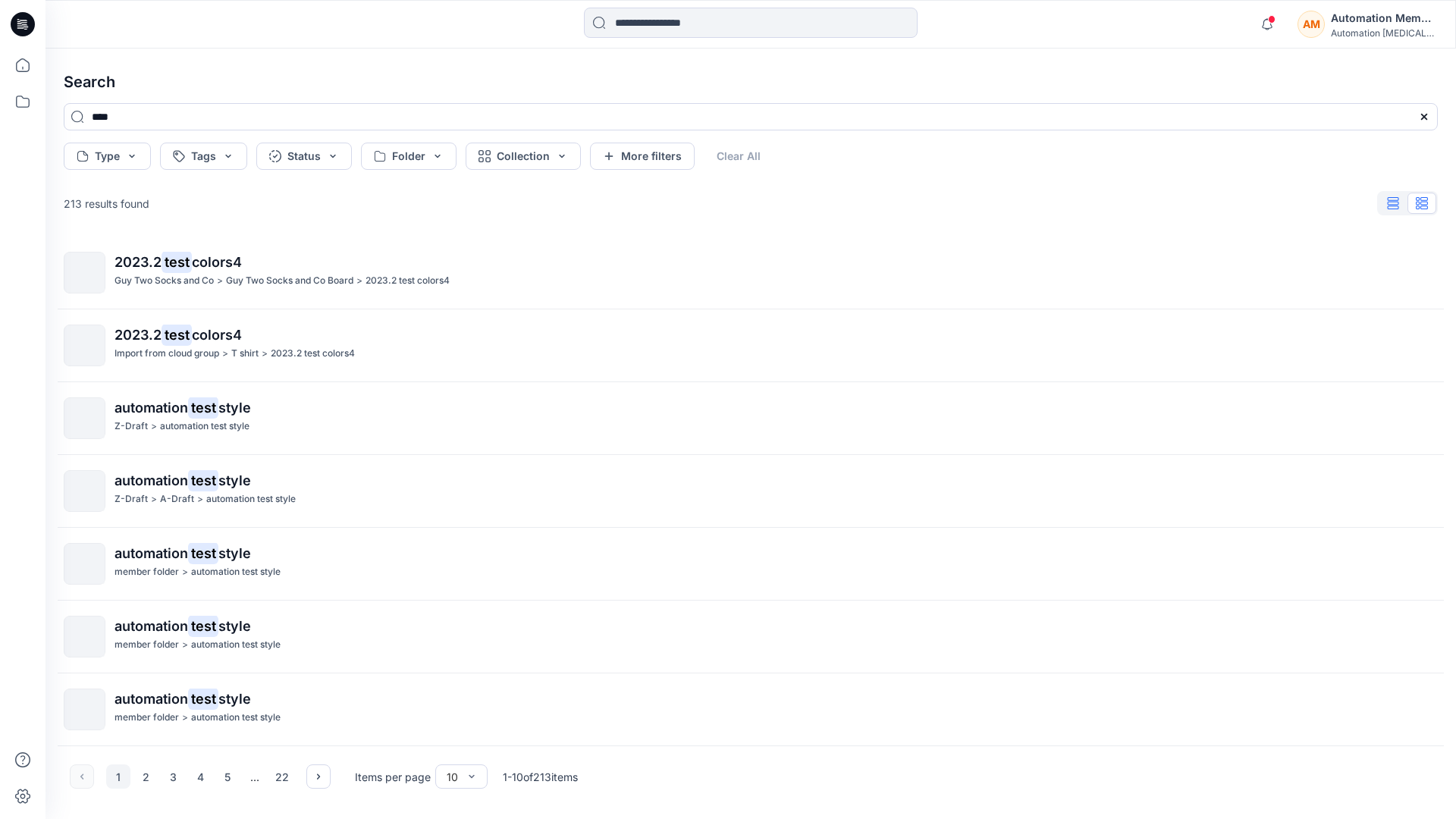
click at [1395, 204] on icon "button" at bounding box center [1393, 203] width 11 height 12
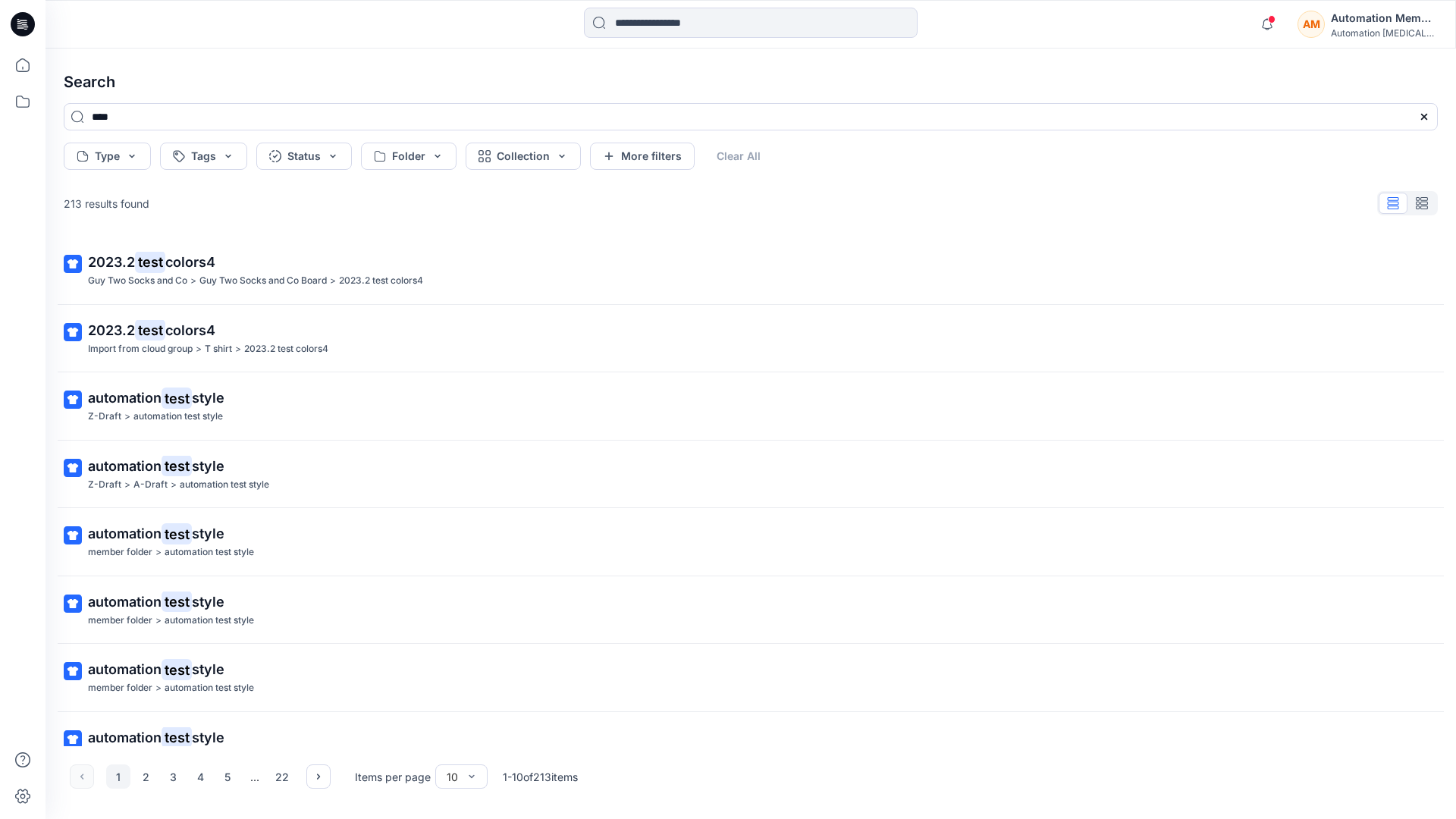
click at [1330, 27] on div "AM Automation Member Automation testim..." at bounding box center [1367, 24] width 139 height 31
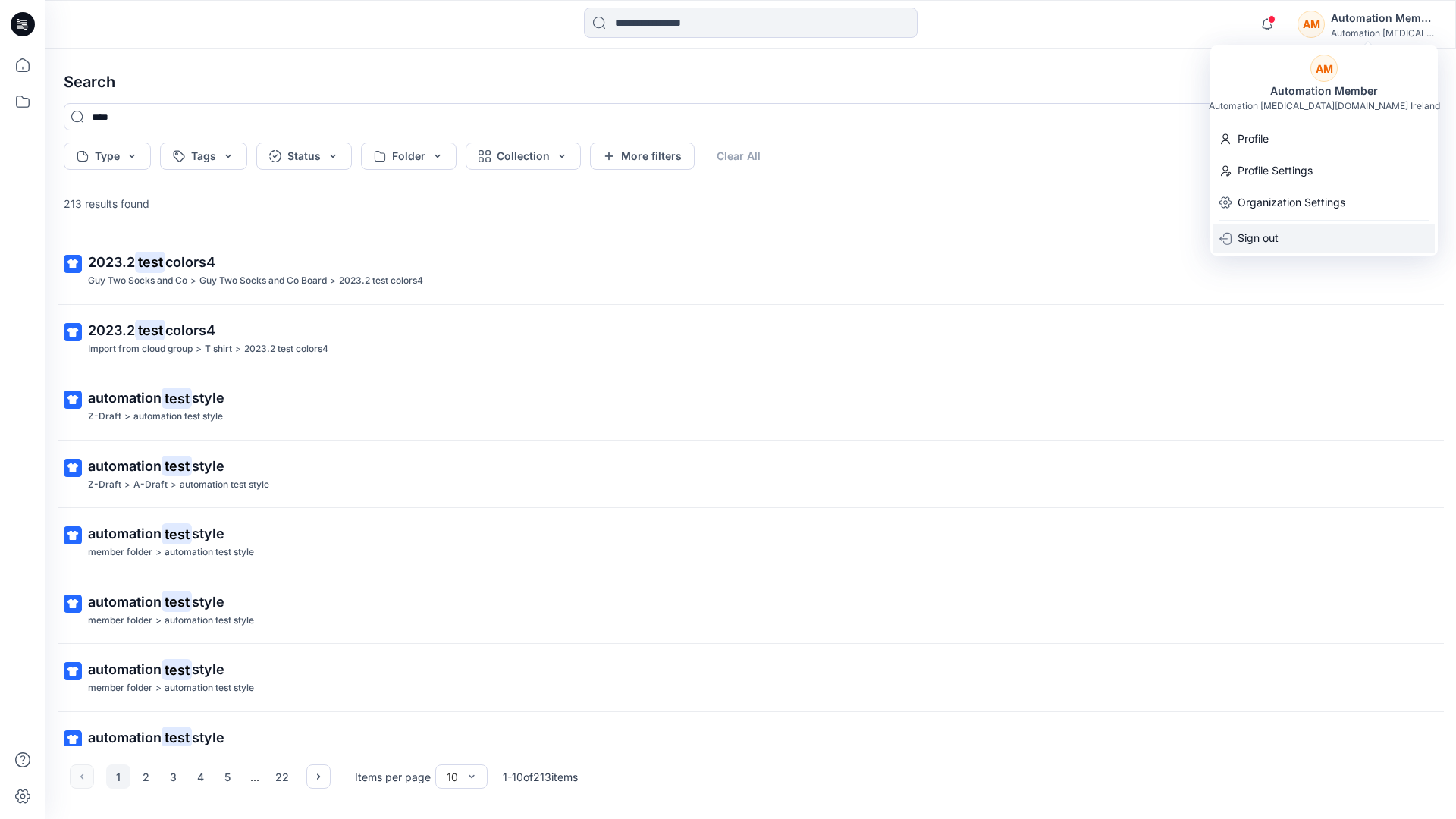
click at [1296, 233] on div "Sign out" at bounding box center [1323, 238] width 221 height 29
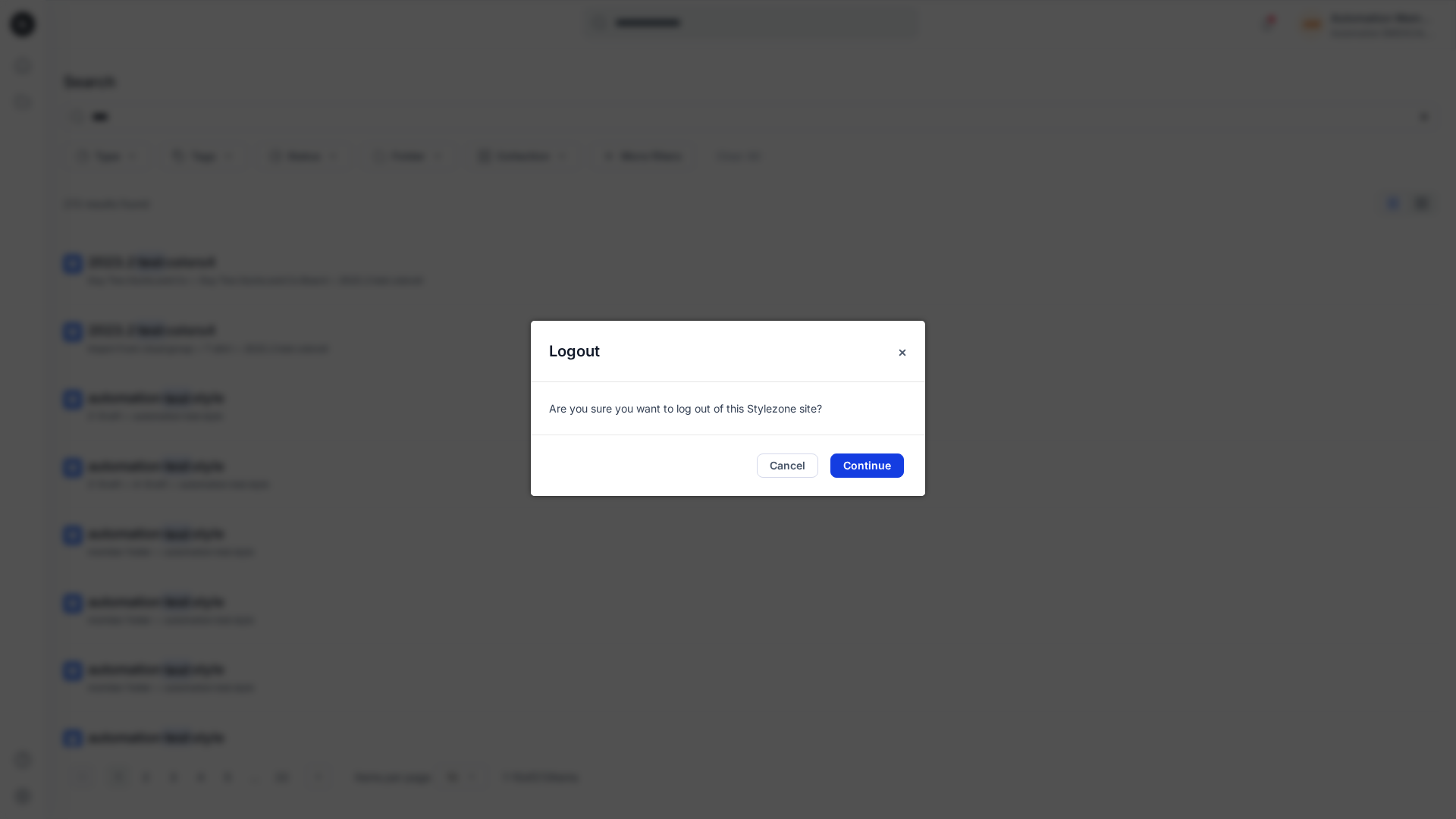
click at [847, 459] on button "Continue" at bounding box center [866, 466] width 73 height 24
